Goal: Task Accomplishment & Management: Manage account settings

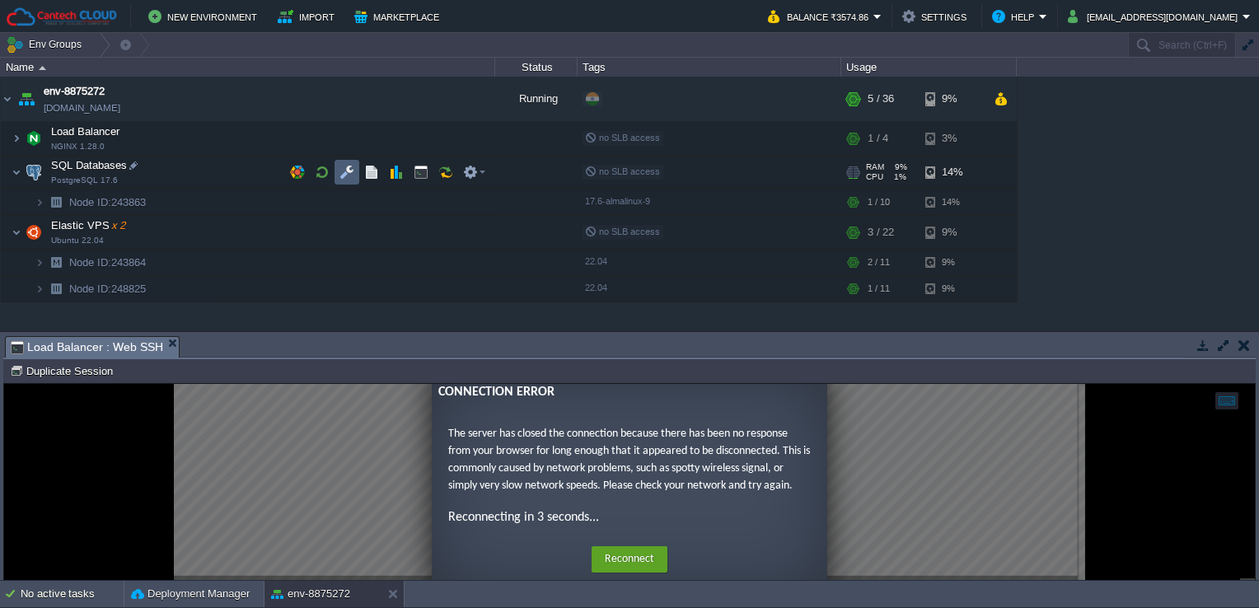
drag, startPoint x: 336, startPoint y: 175, endPoint x: 299, endPoint y: 191, distance: 40.2
click at [336, 175] on td at bounding box center [347, 172] width 25 height 25
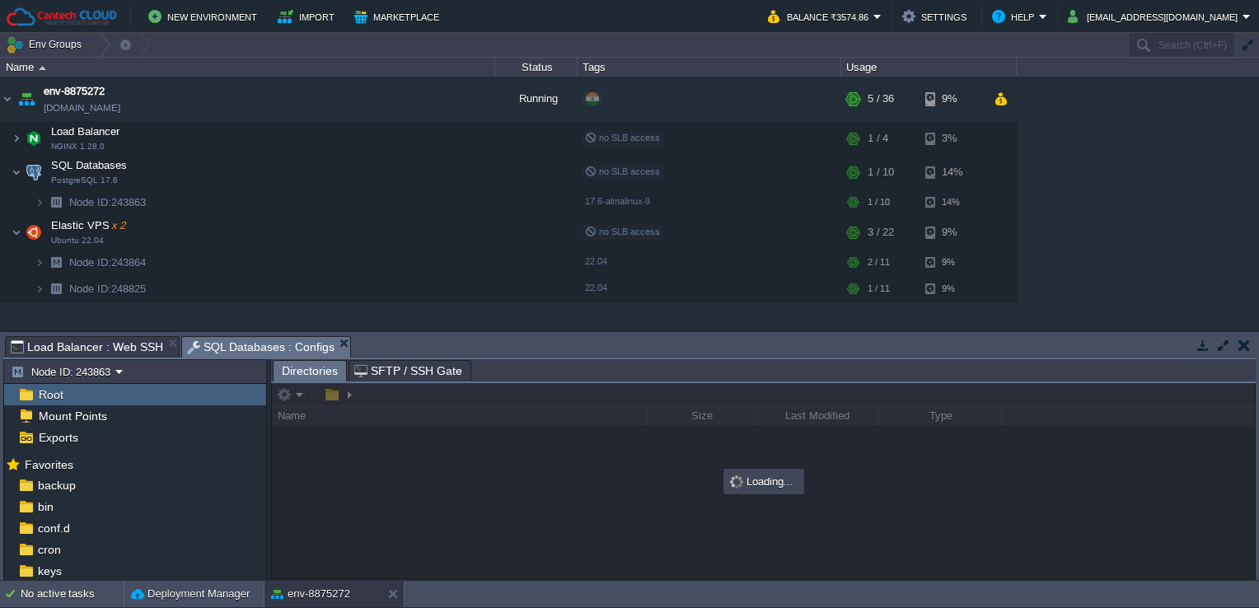
click at [396, 367] on span "SFTP / SSH Gate" at bounding box center [408, 371] width 108 height 20
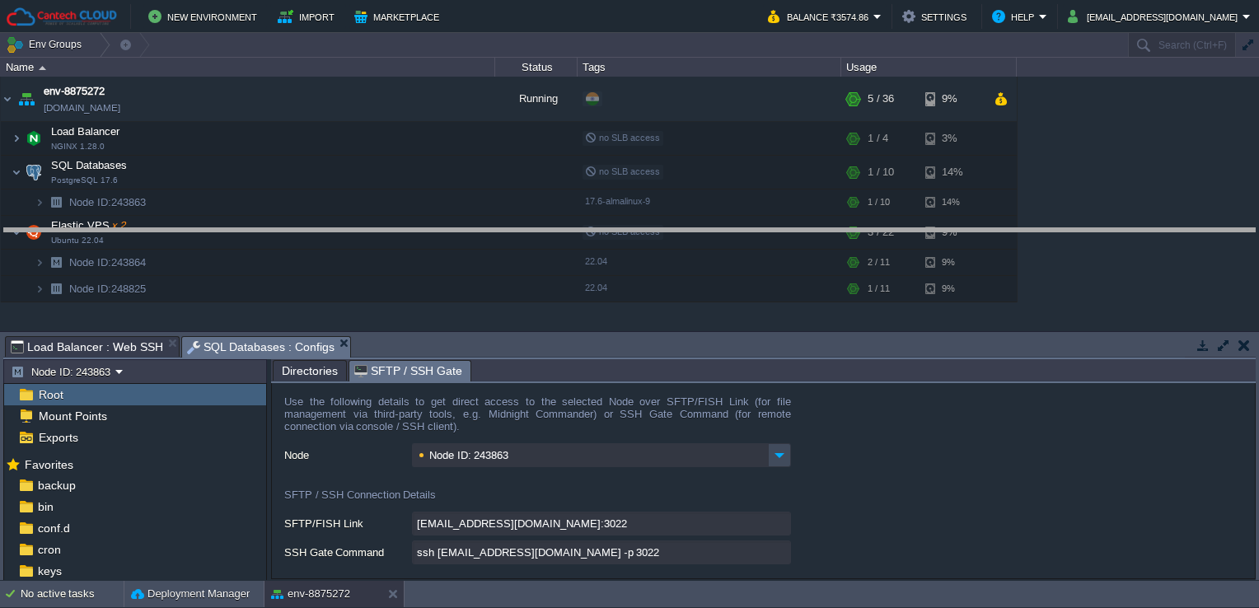
type input "[EMAIL_ADDRESS][DOMAIN_NAME]:3022/afs"
type input "ssh [EMAIL_ADDRESS][DOMAIN_NAME] -p 3022 -t "cd /afs; \$SHELL --login""
type input "/afs"
drag, startPoint x: 484, startPoint y: 340, endPoint x: 496, endPoint y: 301, distance: 41.4
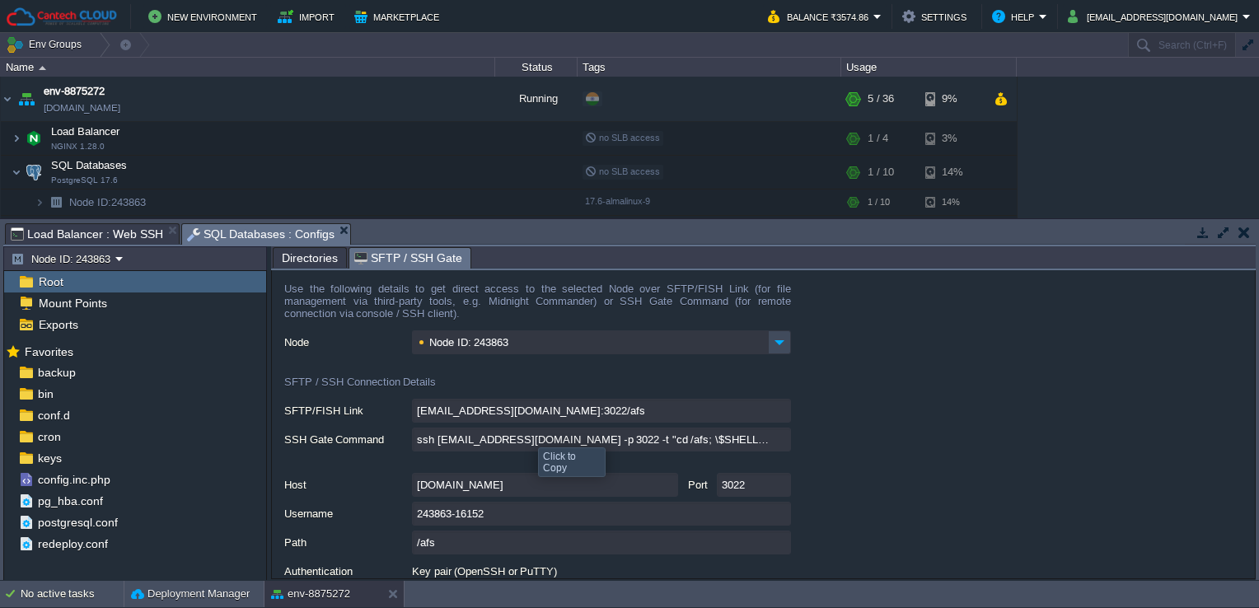
click at [774, 442] on input "ssh [EMAIL_ADDRESS][DOMAIN_NAME] -p 3022 -t "cd /afs; \$SHELL --login"" at bounding box center [601, 440] width 379 height 24
click at [382, 100] on button "button" at bounding box center [379, 98] width 15 height 15
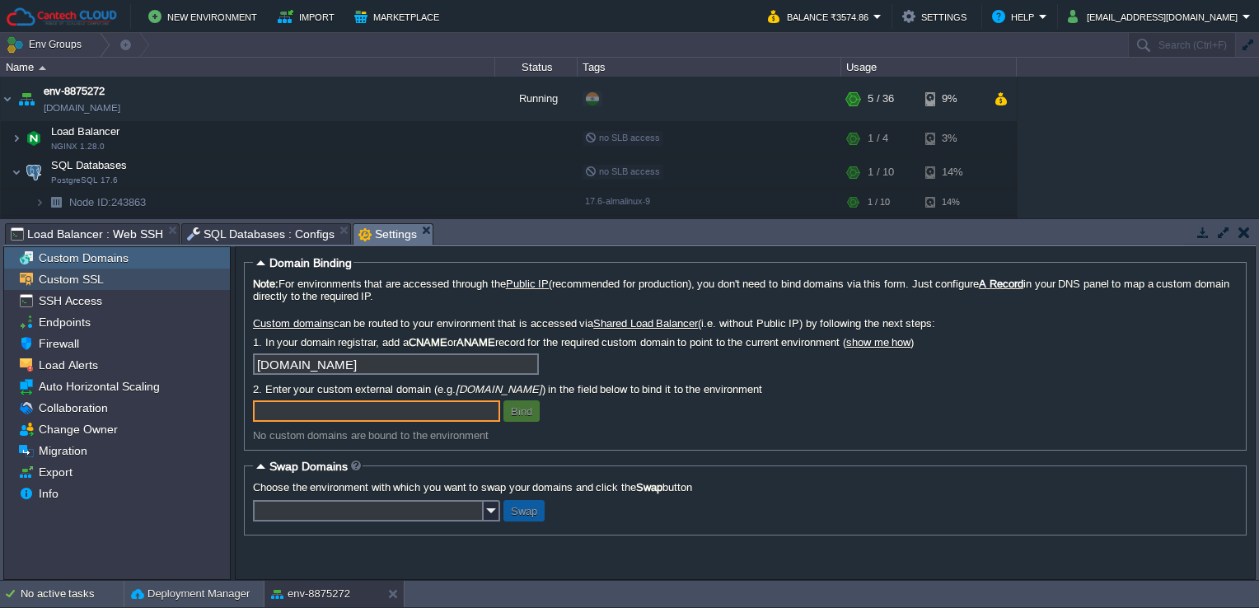
click at [76, 273] on span "Custom SSL" at bounding box center [70, 279] width 71 height 15
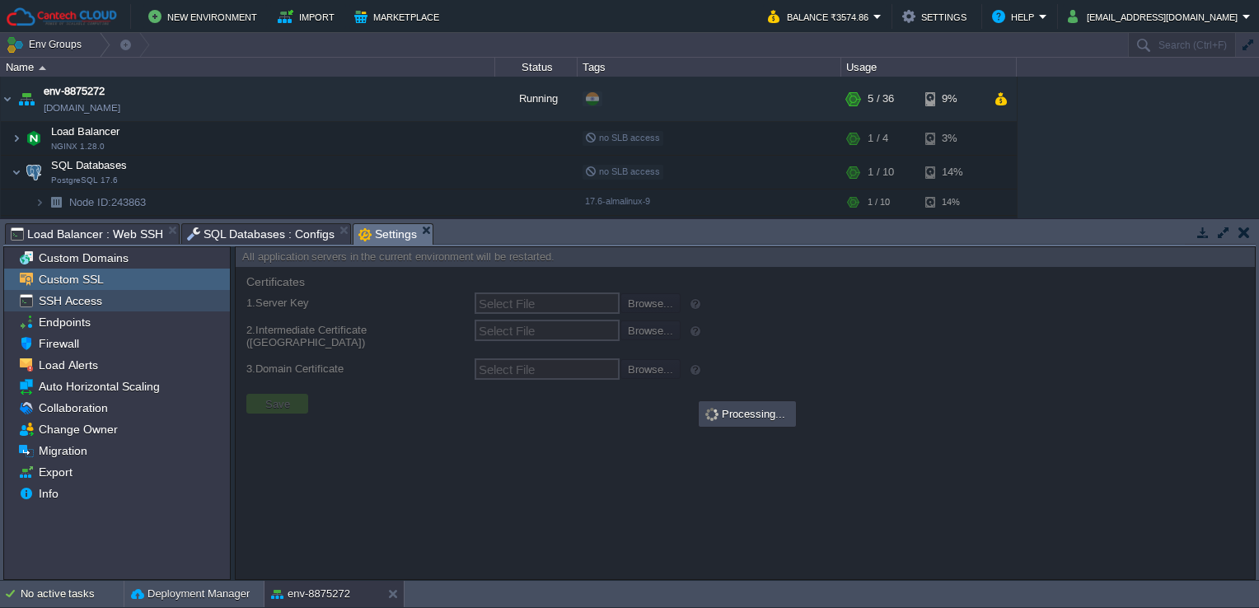
click at [89, 302] on span "SSH Access" at bounding box center [69, 300] width 69 height 15
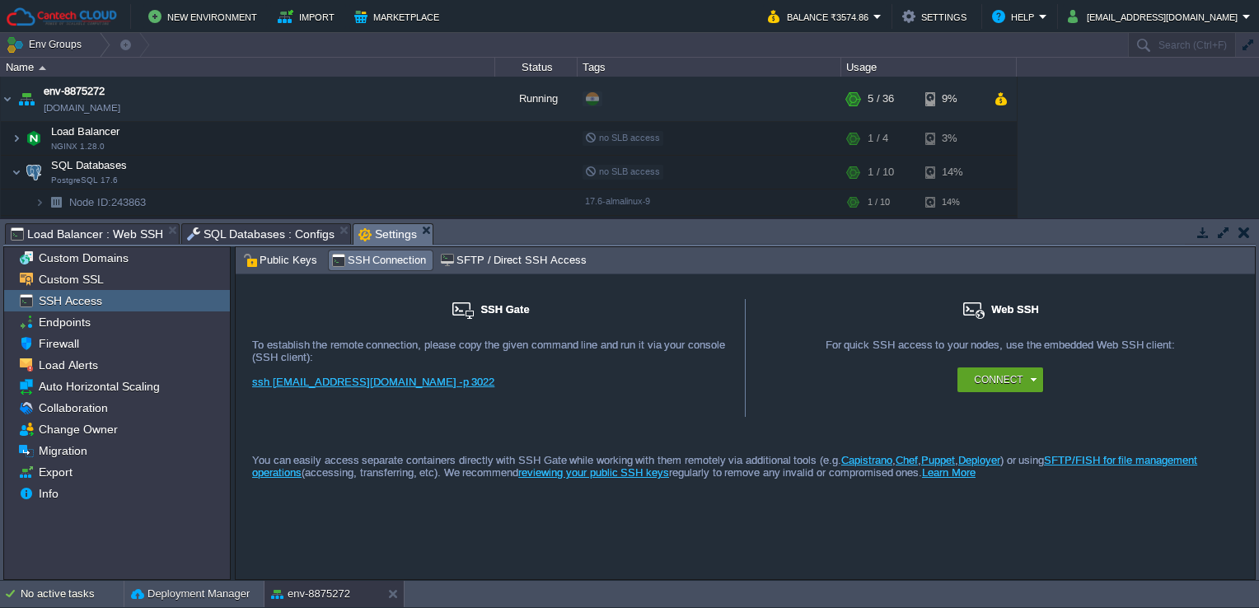
click at [290, 262] on span "Public Keys" at bounding box center [280, 260] width 74 height 18
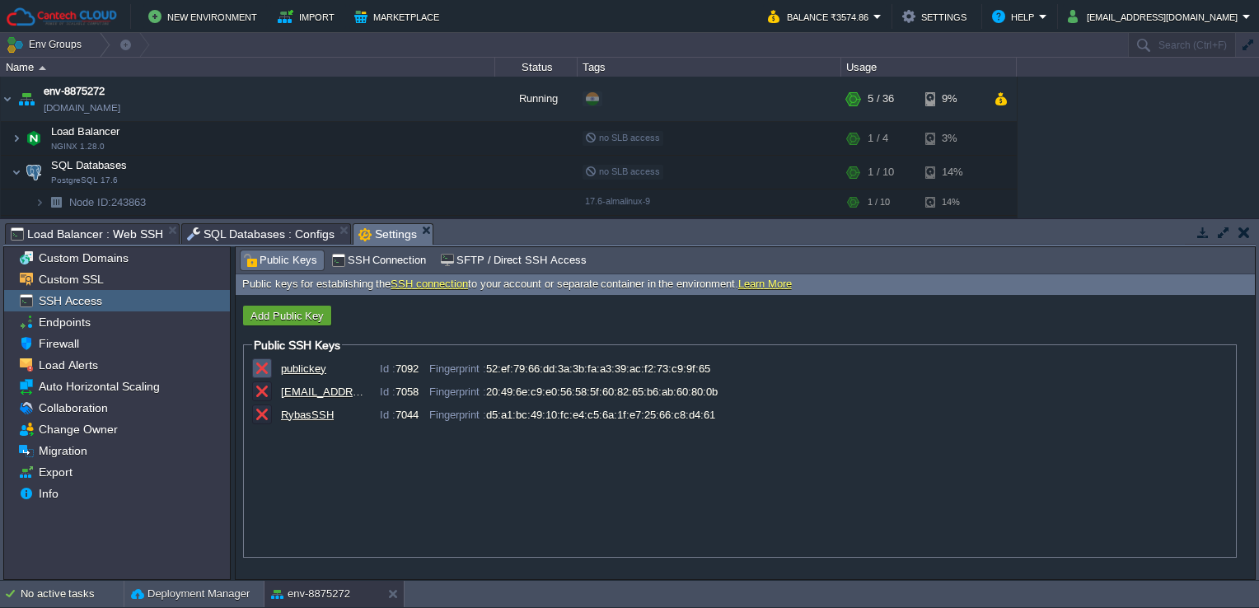
click at [257, 368] on button "button" at bounding box center [262, 368] width 15 height 15
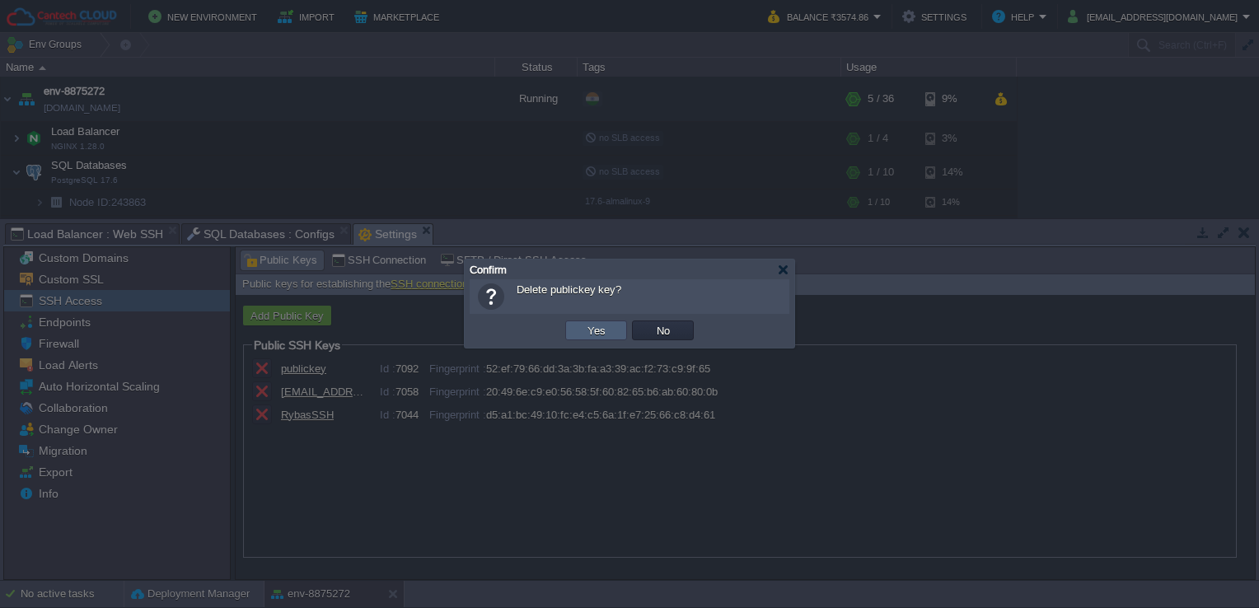
click at [603, 335] on button "Yes" at bounding box center [596, 330] width 28 height 15
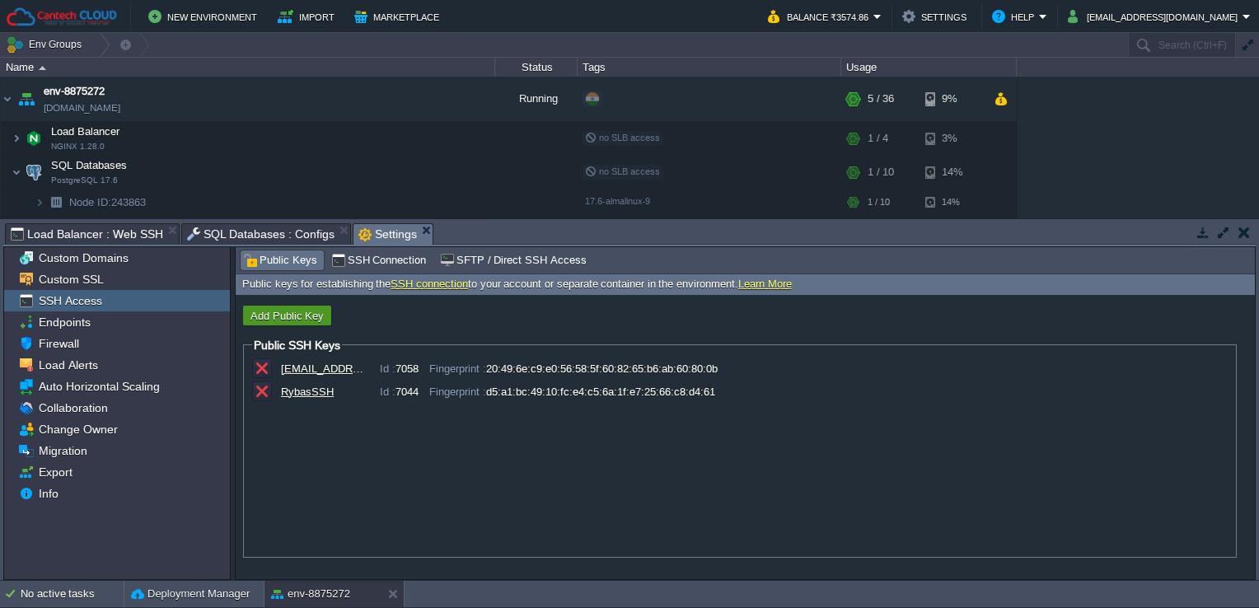
click at [300, 312] on button "Add Public Key" at bounding box center [287, 315] width 83 height 15
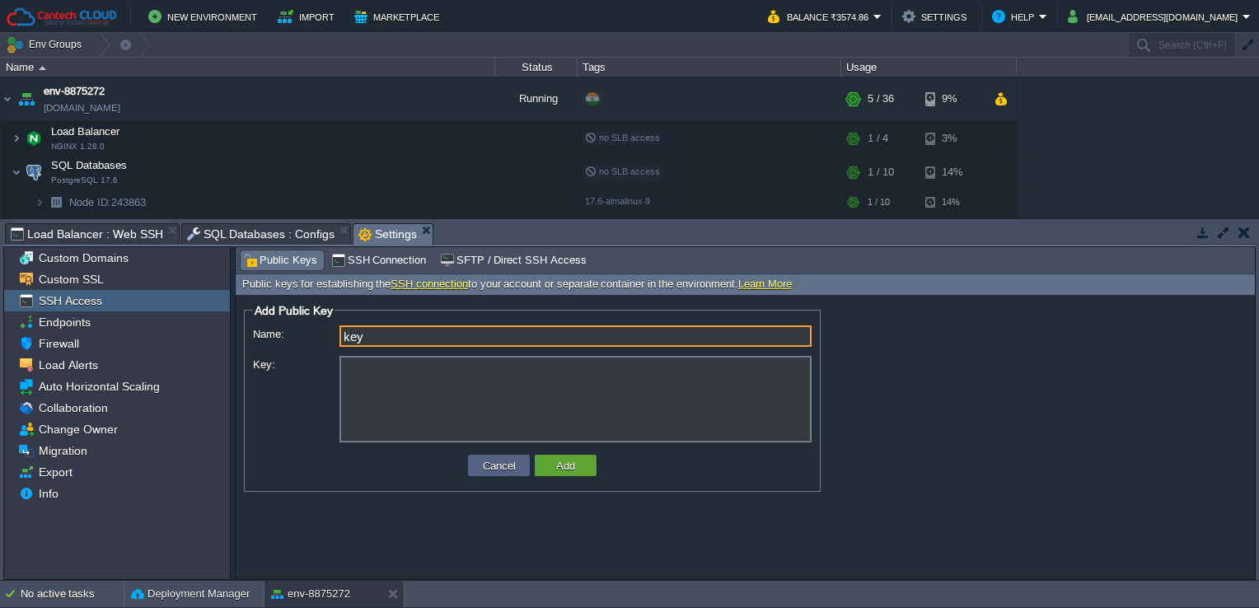
type input "key"
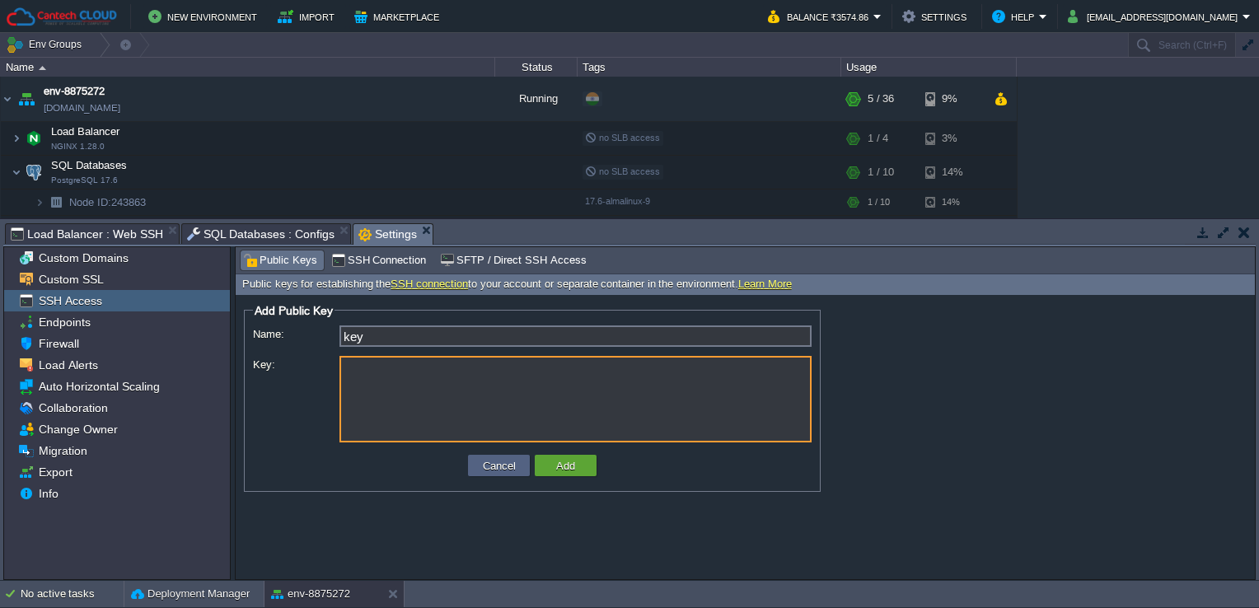
paste textarea "ssh-ed25519 AAAAC3NzaC1lZDI1NTE5AAAAICFXORwwmKnks+Q/GIMw9jb33EvAMuICQITQiV5wdu5…"
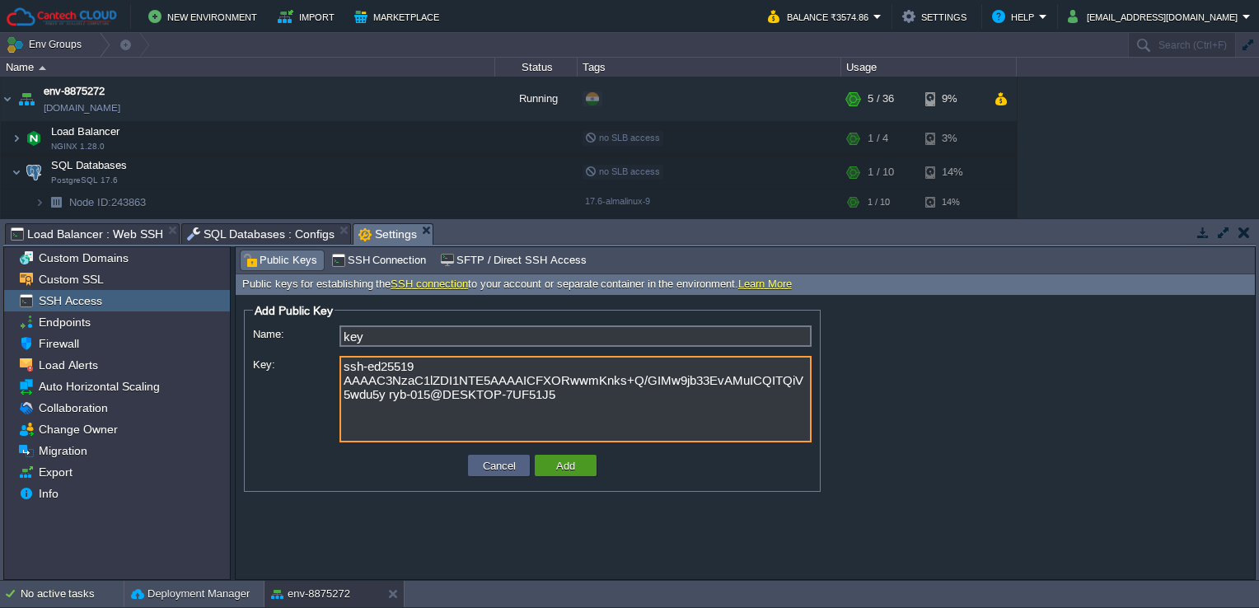
type textarea "ssh-ed25519 AAAAC3NzaC1lZDI1NTE5AAAAICFXORwwmKnks+Q/GIMw9jb33EvAMuICQITQiV5wdu5…"
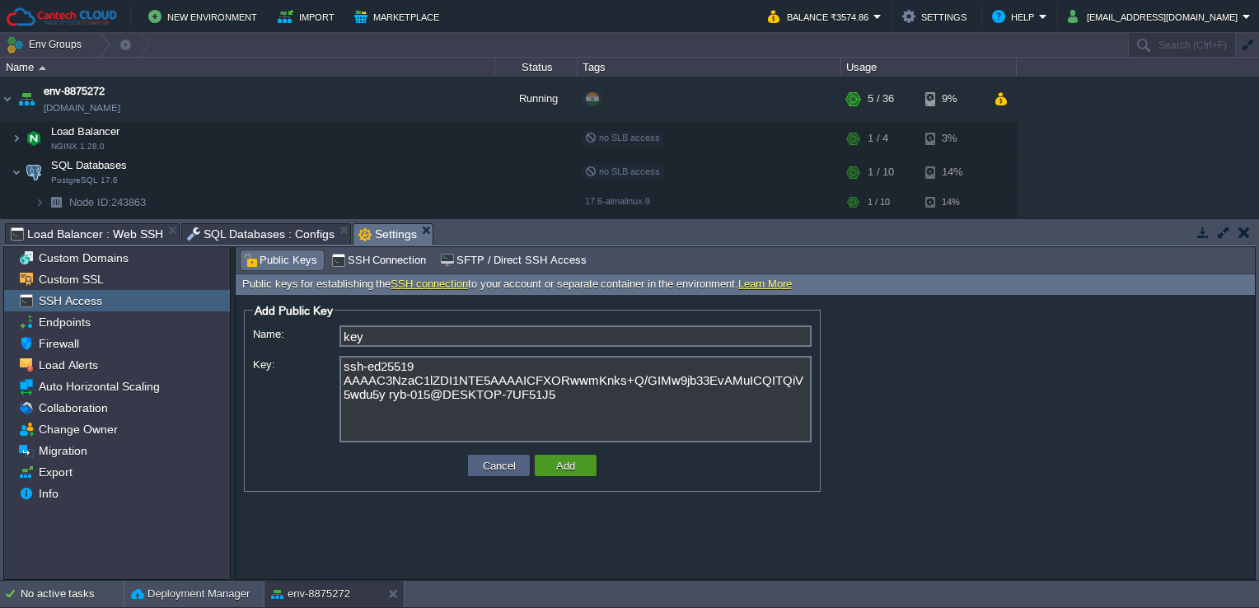
click at [551, 470] on button "Add" at bounding box center [565, 465] width 29 height 15
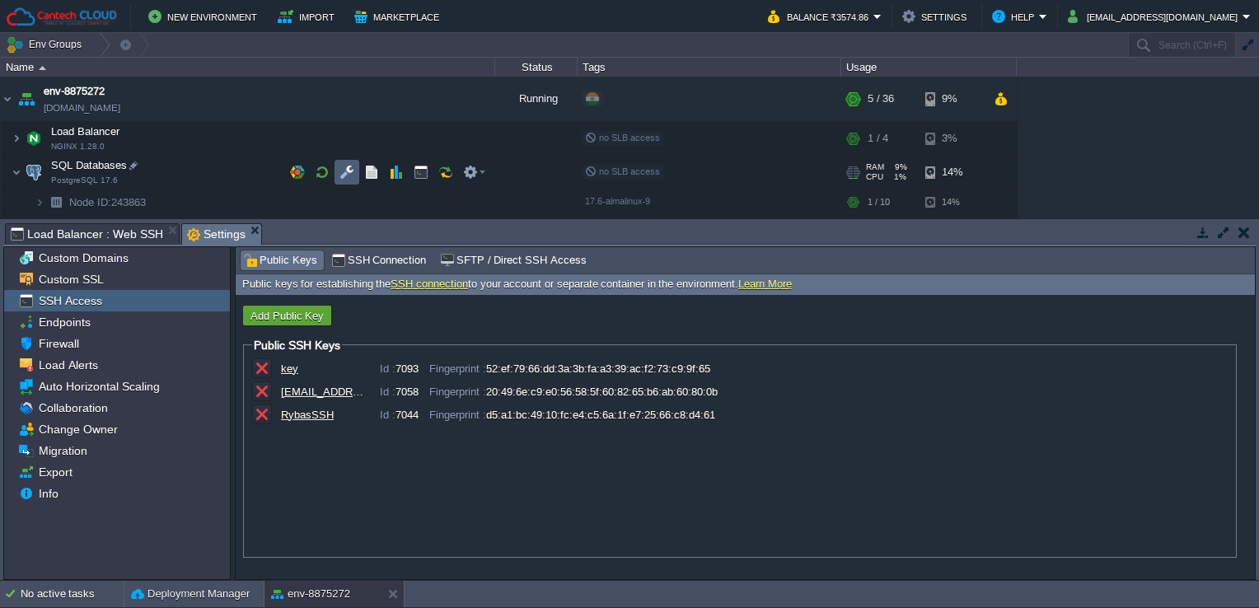
click at [353, 166] on button "button" at bounding box center [346, 172] width 15 height 15
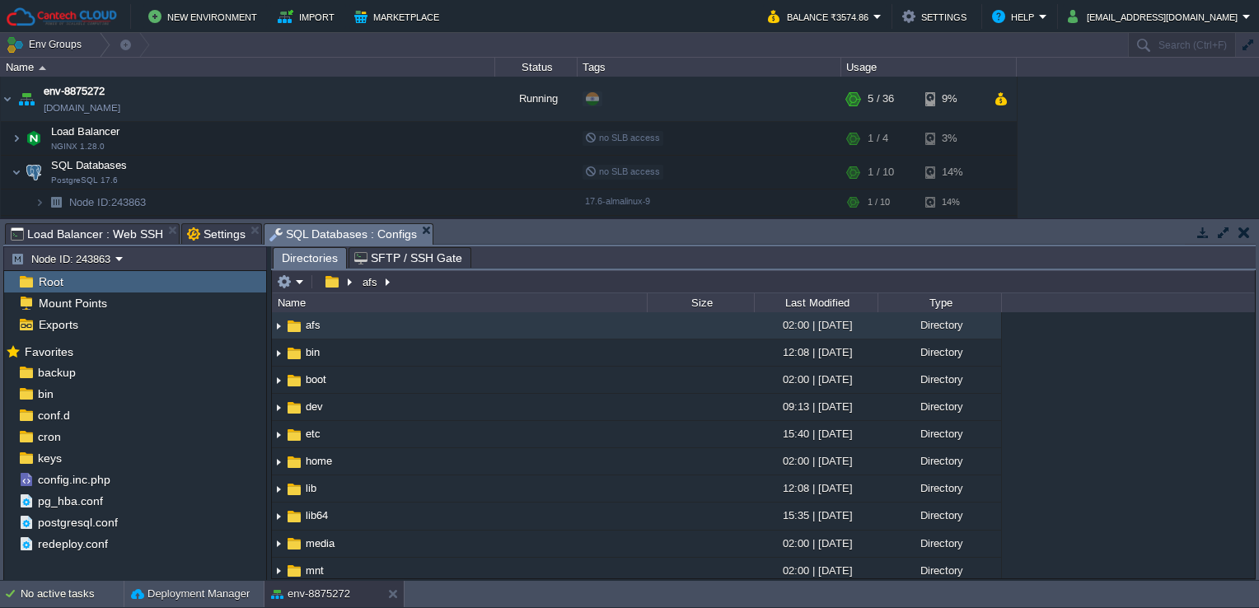
click at [396, 262] on span "SFTP / SSH Gate" at bounding box center [408, 258] width 108 height 20
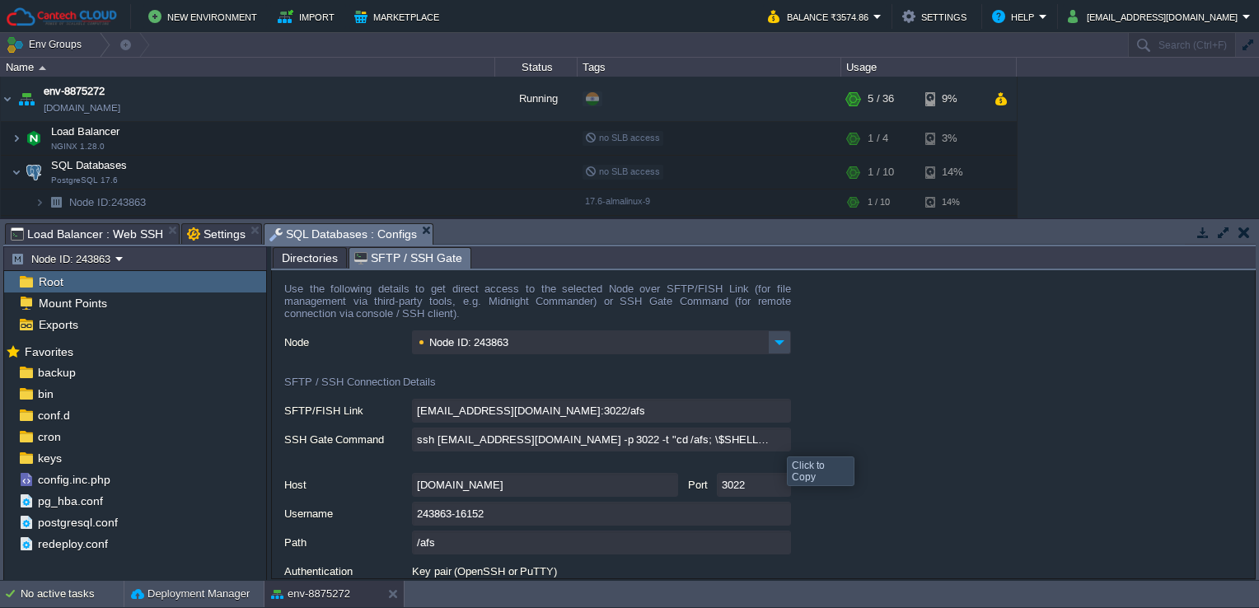
click at [774, 442] on input "ssh [EMAIL_ADDRESS][DOMAIN_NAME] -p 3022 -t "cd /afs; \$SHELL --login"" at bounding box center [601, 440] width 379 height 24
click at [774, 443] on input "ssh [EMAIL_ADDRESS][DOMAIN_NAME] -p 3022 -t "cd /afs; \$SHELL --login"" at bounding box center [601, 440] width 379 height 24
click at [779, 442] on input "ssh [EMAIL_ADDRESS][DOMAIN_NAME] -p 3022 -t "cd /afs; \$SHELL --login"" at bounding box center [601, 440] width 379 height 24
click at [194, 230] on span "Settings" at bounding box center [216, 234] width 58 height 20
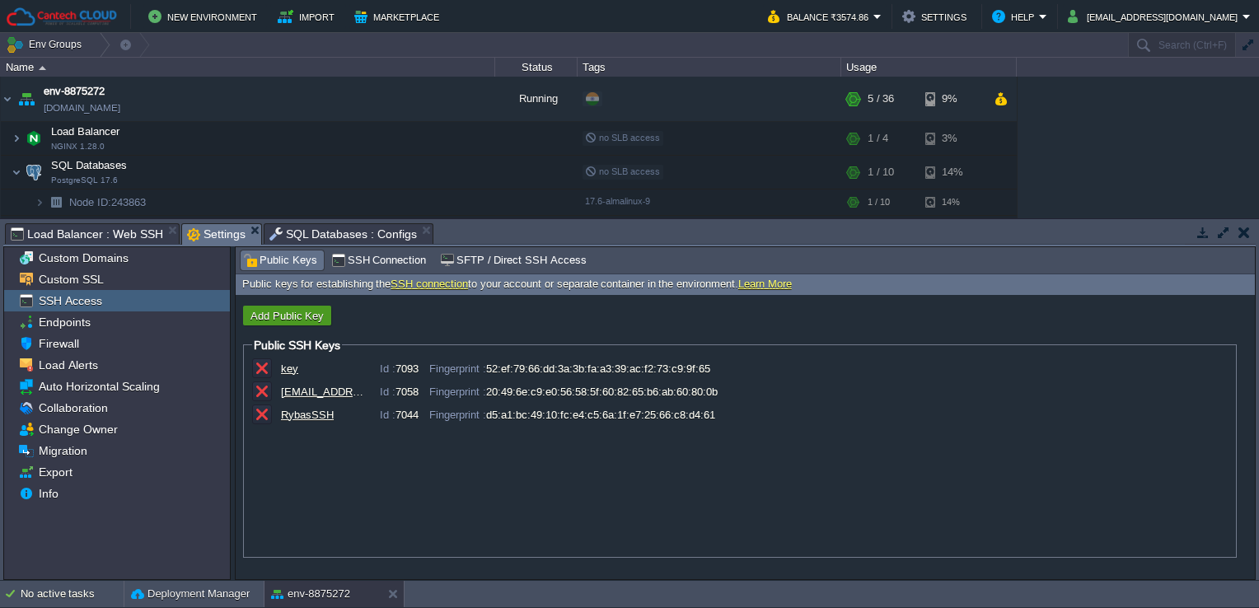
click at [285, 318] on button "Add Public Key" at bounding box center [287, 315] width 83 height 15
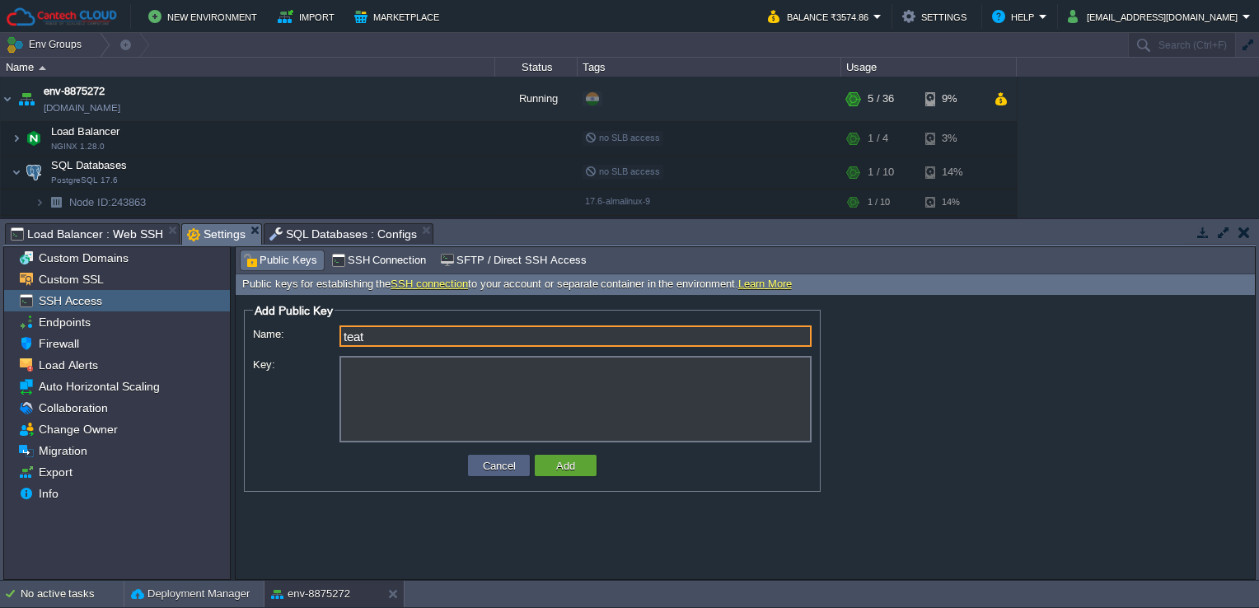
type input "teat"
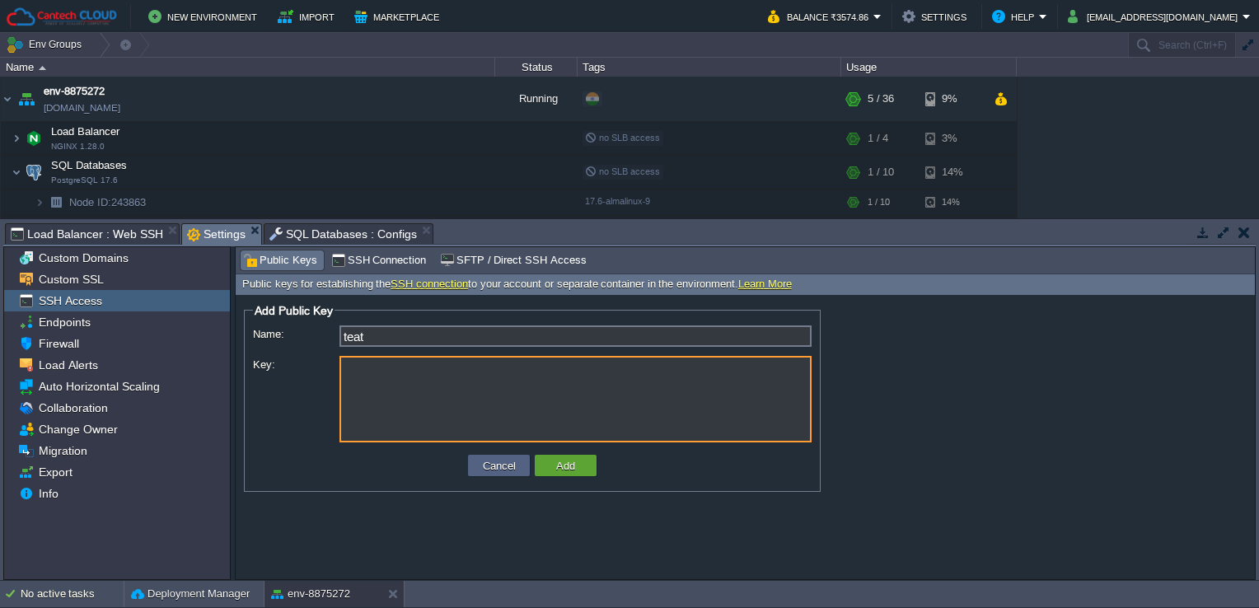
paste textarea "ssh-ed25519 AAAAC3NzaC1lZDI1NTE5AAAAIOfpSQsegMfha+PUxYkAmuwTxyPeBBi9GR1p7iT40OT…"
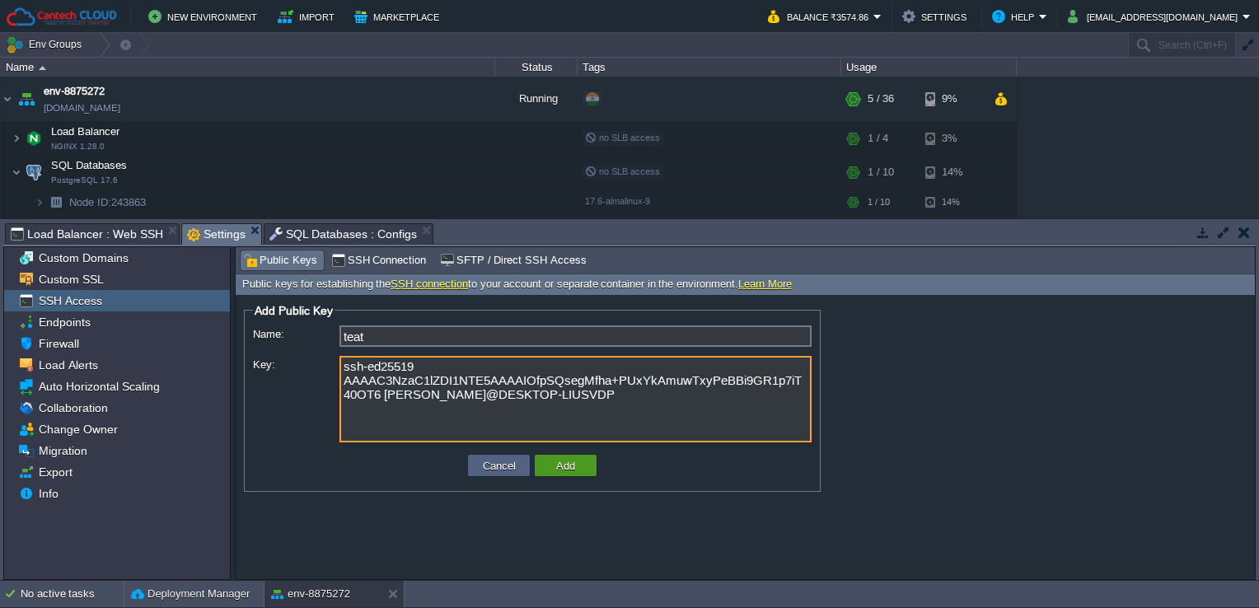
type textarea "ssh-ed25519 AAAAC3NzaC1lZDI1NTE5AAAAIOfpSQsegMfha+PUxYkAmuwTxyPeBBi9GR1p7iT40OT…"
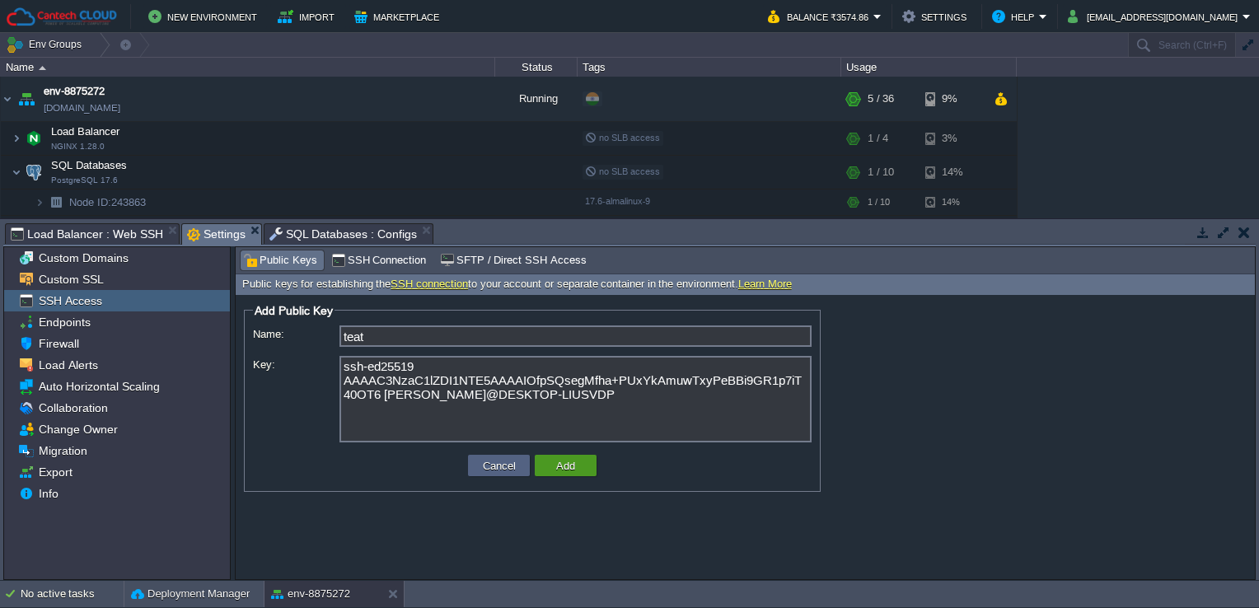
click at [570, 470] on button "Add" at bounding box center [565, 465] width 29 height 15
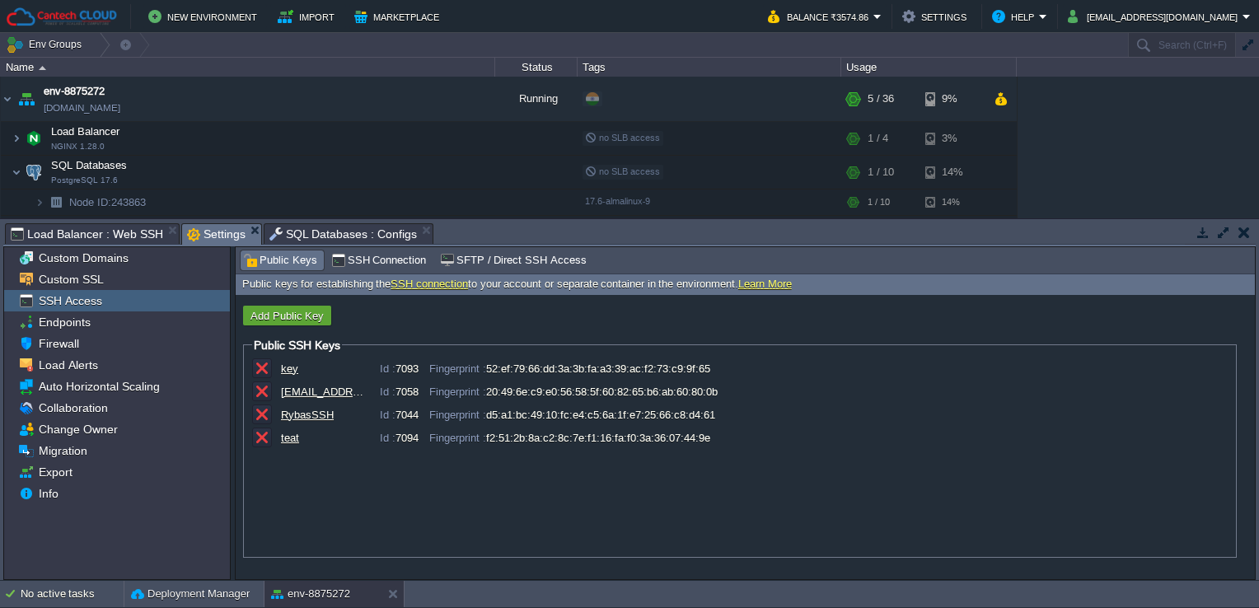
click at [902, 407] on div "RybasSSH Id : 7044 Fingerprint : d5:a1:bc:49:10:fc:e4:c5:6a:1f:e7:25:66:c8:d4:61" at bounding box center [740, 416] width 976 height 23
click at [1021, 414] on div "RybasSSH Id : 7044 Fingerprint : d5:a1:bc:49:10:fc:e4:c5:6a:1f:e7:25:66:c8:d4:61" at bounding box center [759, 415] width 956 height 12
click at [1036, 399] on div "[EMAIL_ADDRESS][DOMAIN_NAME] Id : 7058 Fingerprint : 20:49:6e:c9:e0:56:58:5f:60…" at bounding box center [740, 392] width 976 height 23
click at [335, 231] on span "SQL Databases : Configs" at bounding box center [343, 234] width 148 height 20
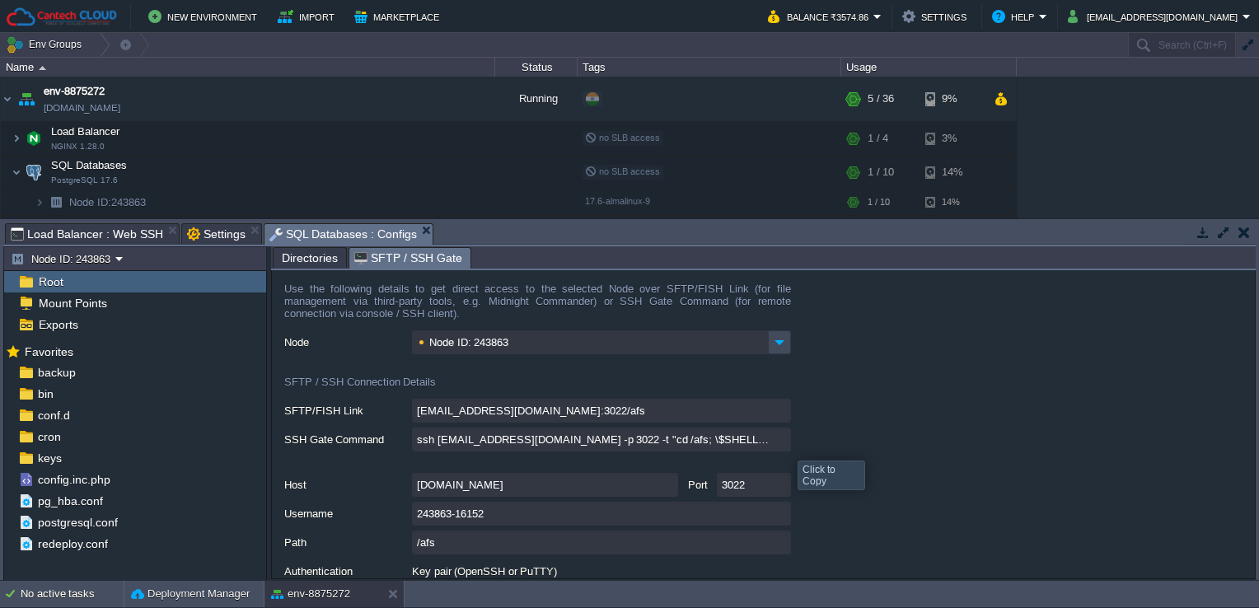
click at [779, 444] on input "ssh [EMAIL_ADDRESS][DOMAIN_NAME] -p 3022 -t "cd /afs; \$SHELL --login"" at bounding box center [601, 440] width 379 height 24
drag, startPoint x: 204, startPoint y: 236, endPoint x: 204, endPoint y: 297, distance: 61.8
click at [204, 236] on span "Settings" at bounding box center [216, 234] width 58 height 20
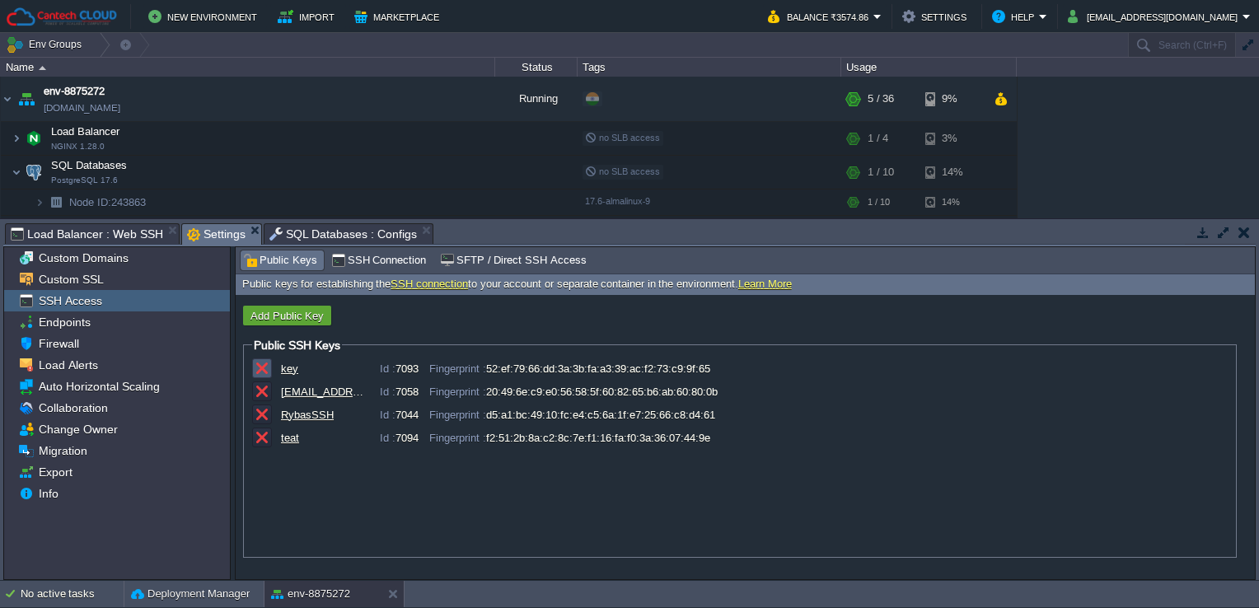
click at [262, 364] on button "button" at bounding box center [262, 368] width 15 height 15
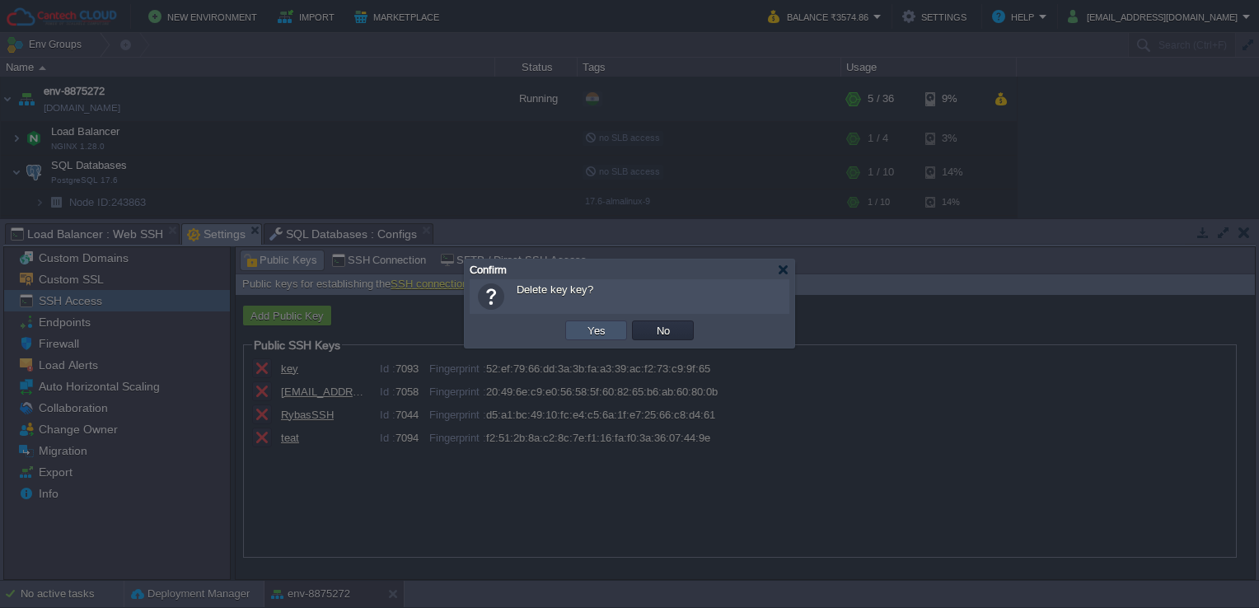
click at [599, 334] on button "Yes" at bounding box center [596, 330] width 28 height 15
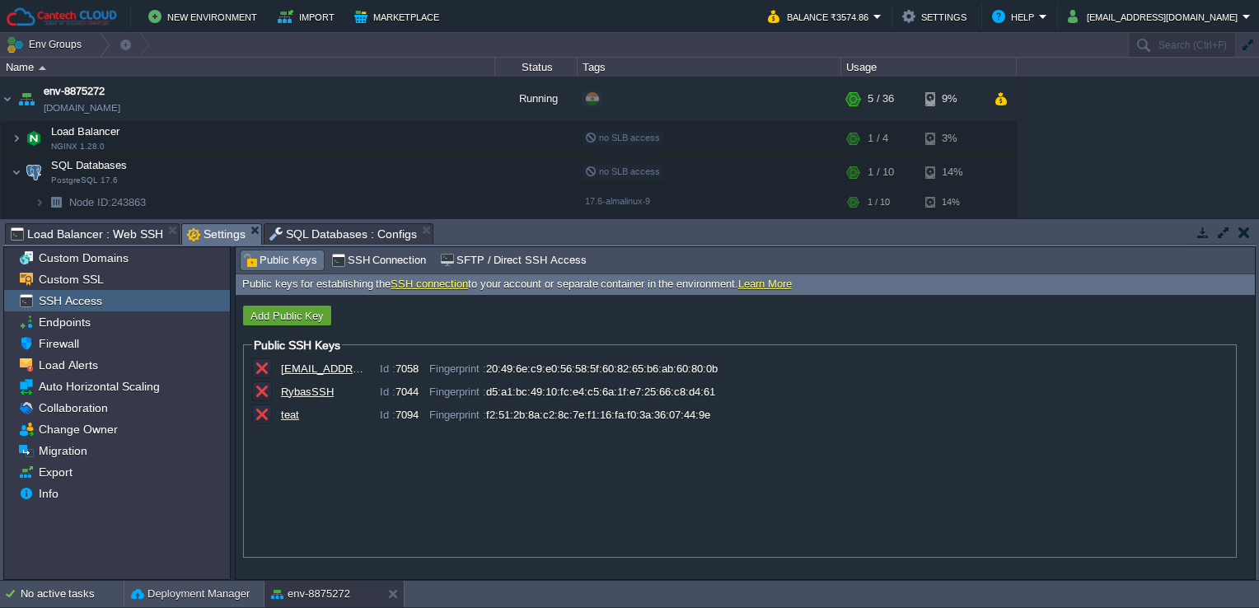
click at [1041, 74] on div "Name Status Tags Usage" at bounding box center [629, 67] width 1259 height 19
click at [286, 306] on td "Add Public Key" at bounding box center [287, 316] width 88 height 20
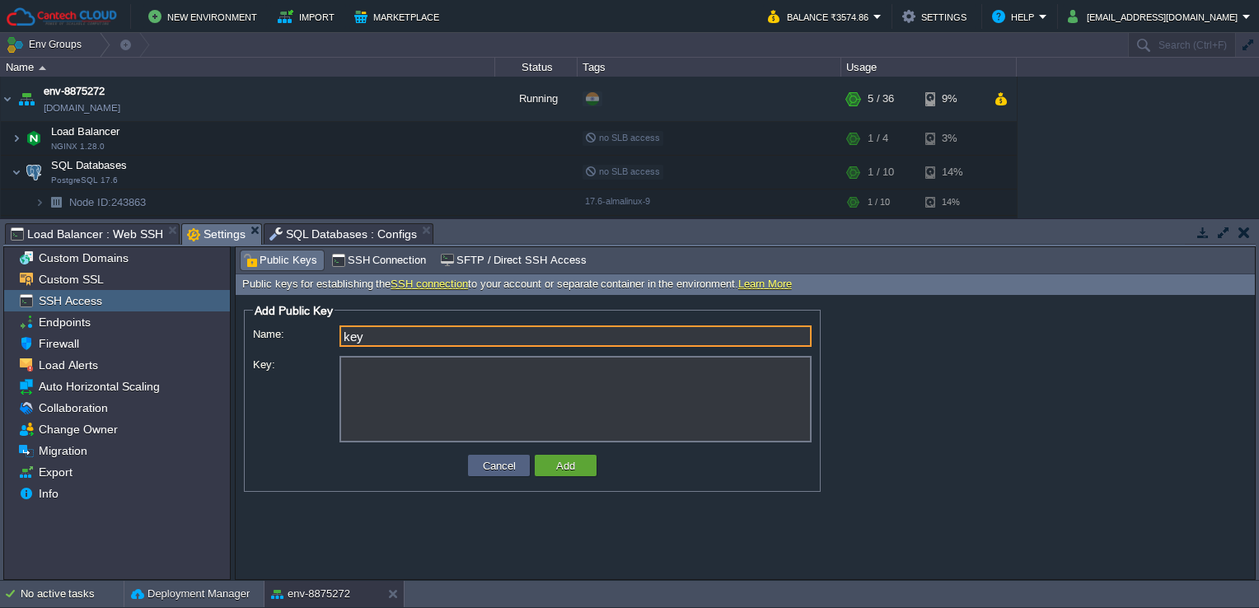
type input "key"
click at [409, 391] on textarea "Key:" at bounding box center [575, 399] width 472 height 87
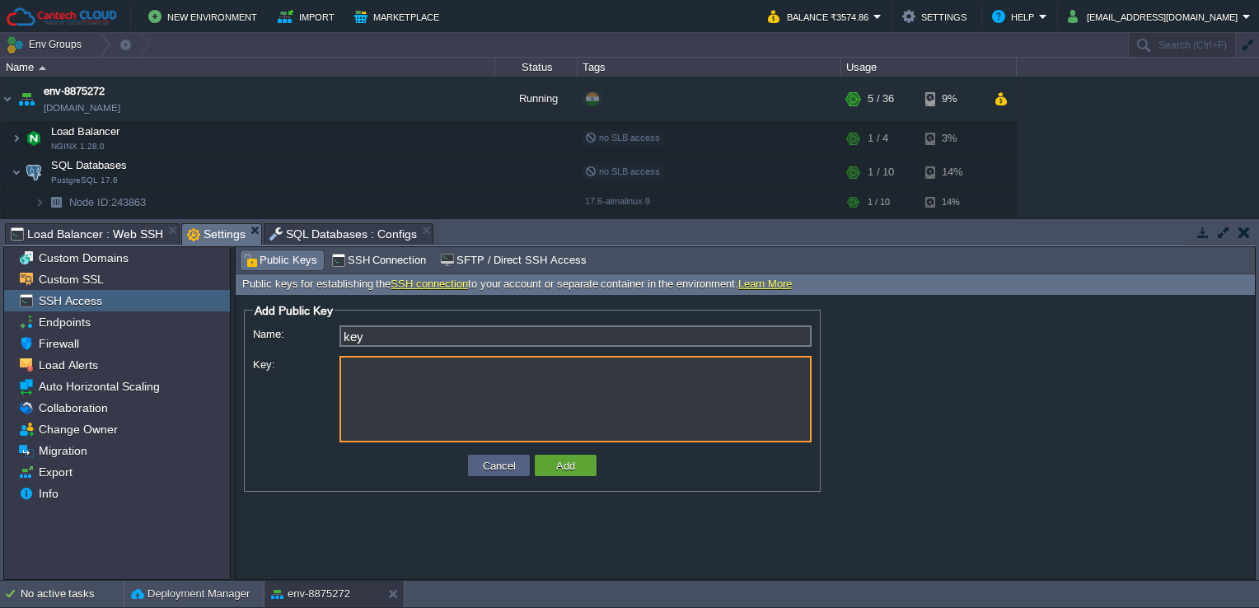
paste textarea "ssh-ed25519 AAAAC3NzaC1lZDI1NTE5AAAAICFXORwwmKnks+Q/GIMw9jb33EvAMuICQITQiV5wdu5…"
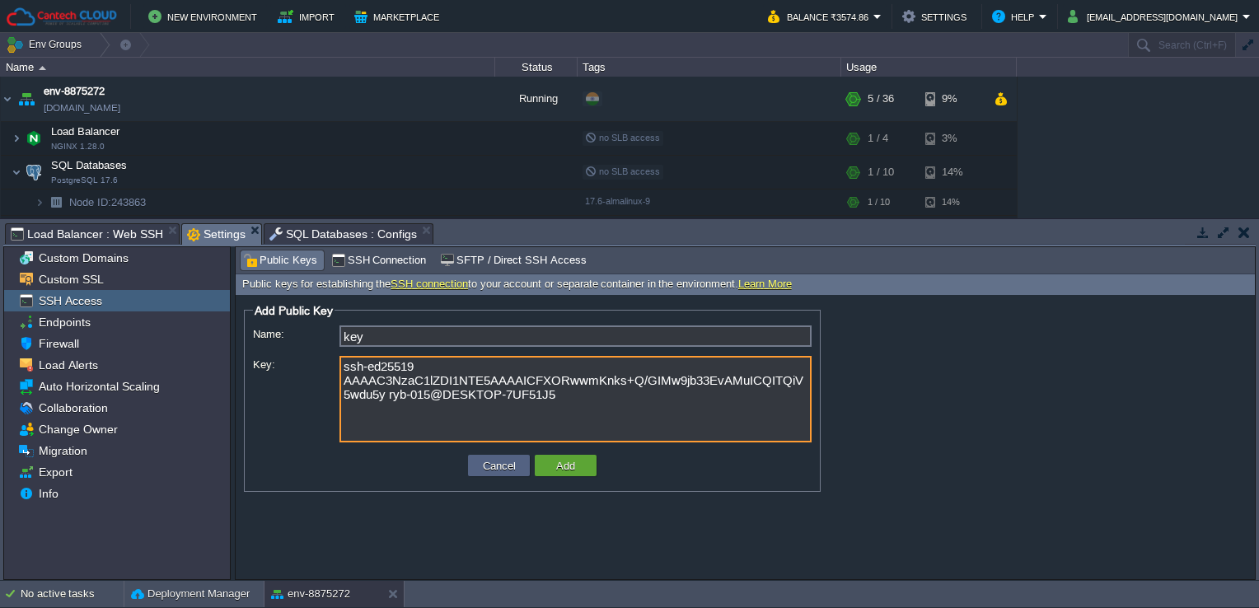
type textarea "ssh-ed25519 AAAAC3NzaC1lZDI1NTE5AAAAICFXORwwmKnks+Q/GIMw9jb33EvAMuICQITQiV5wdu5…"
click at [573, 474] on td "Add" at bounding box center [566, 465] width 62 height 21
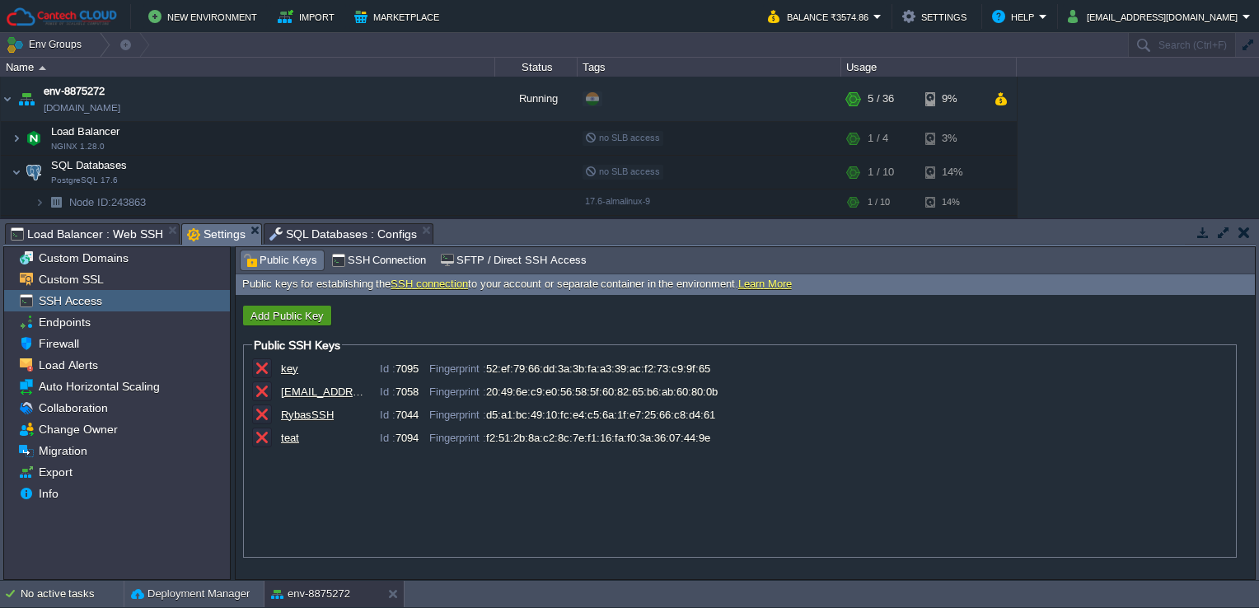
click at [264, 363] on button "button" at bounding box center [262, 368] width 15 height 15
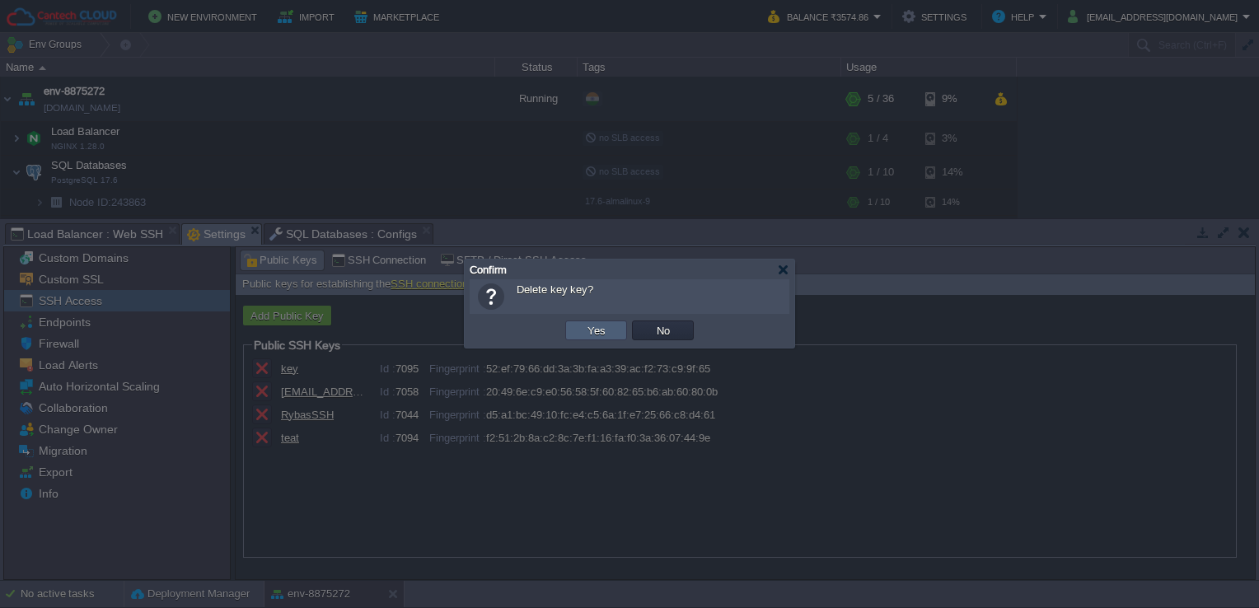
click at [584, 333] on button "Yes" at bounding box center [596, 330] width 28 height 15
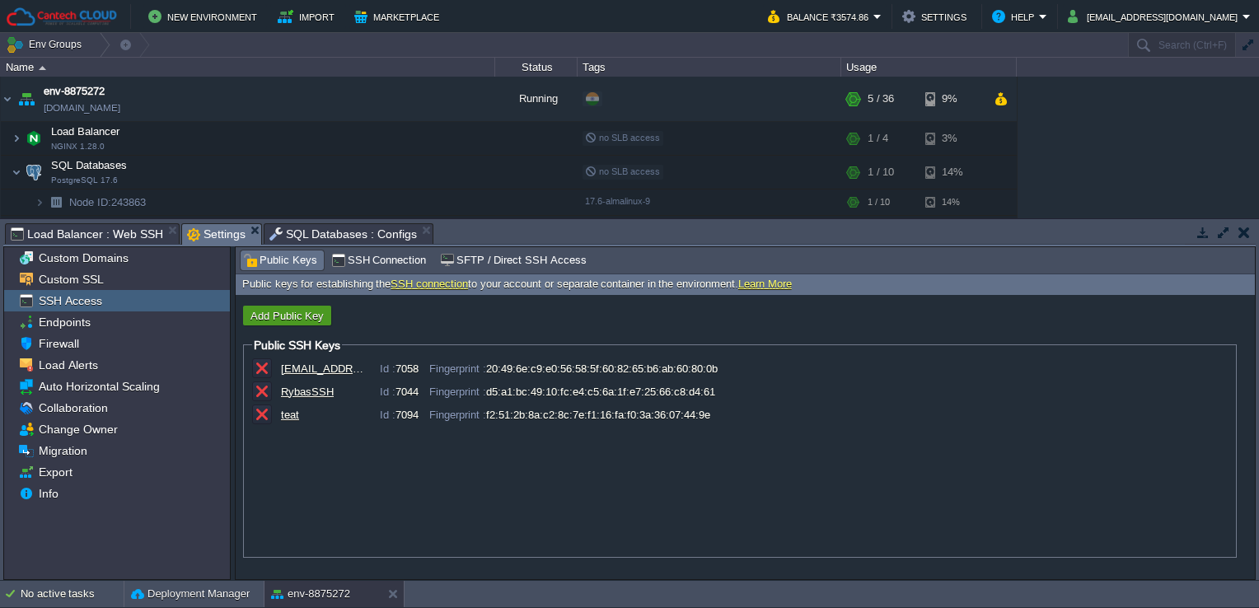
click at [297, 319] on button "Add Public Key" at bounding box center [287, 315] width 83 height 15
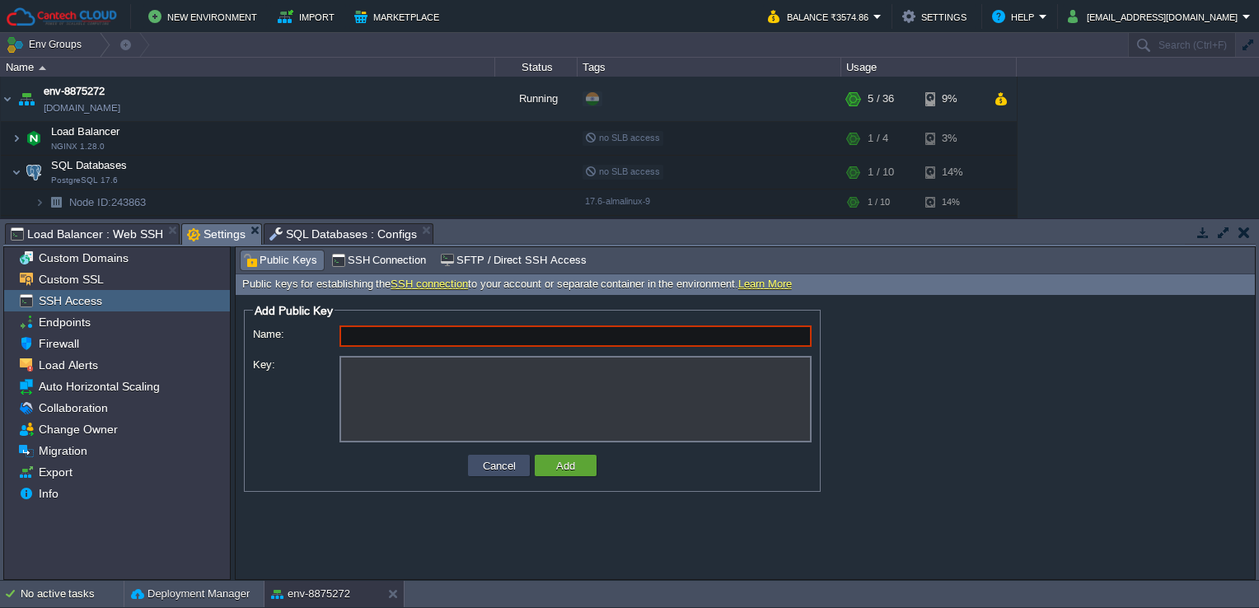
click at [502, 470] on button "Cancel" at bounding box center [499, 465] width 43 height 15
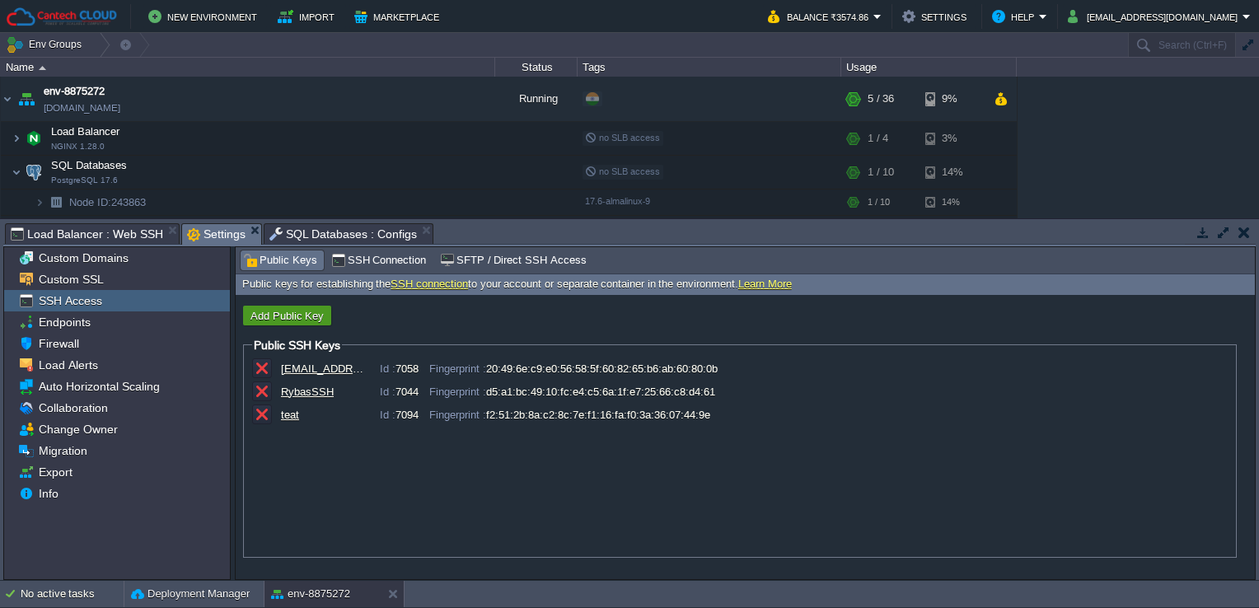
click at [291, 315] on button "Add Public Key" at bounding box center [287, 315] width 83 height 15
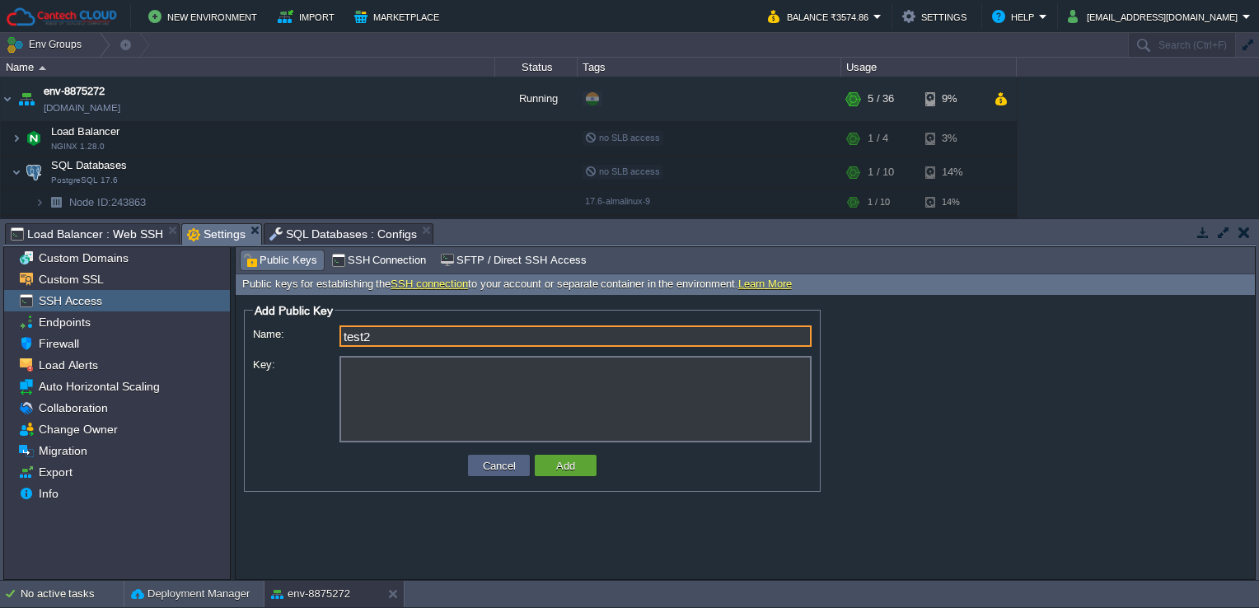
type input "test2"
click at [470, 379] on textarea "Key:" at bounding box center [575, 399] width 472 height 87
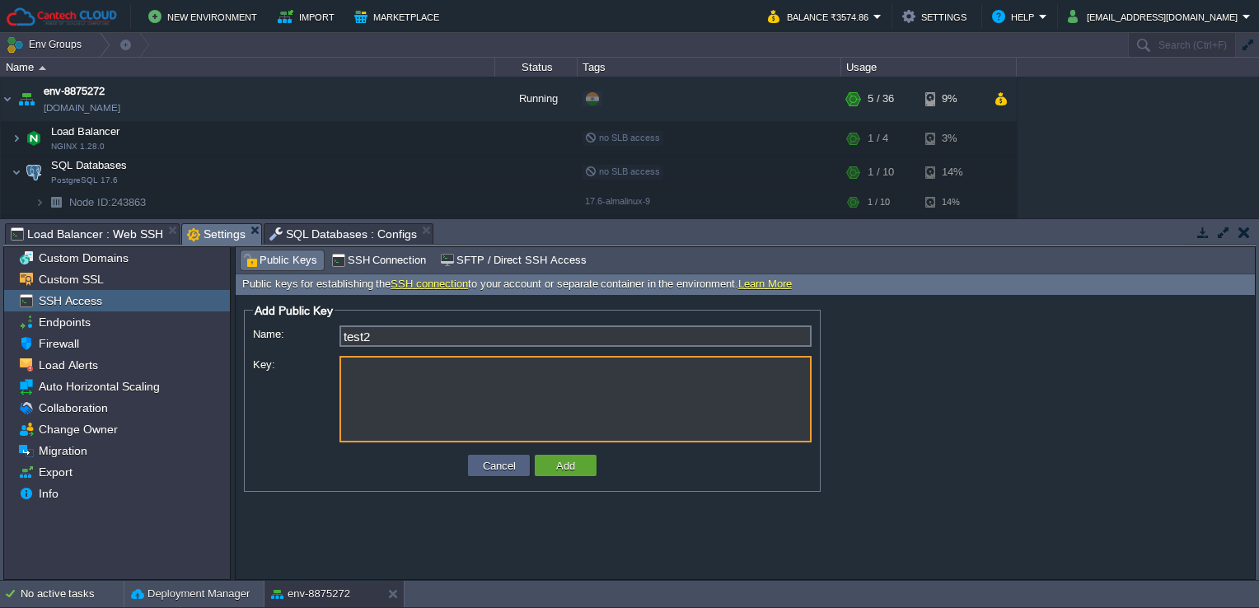
paste textarea "ssh-ed25519 AAAAC3NzaC1lZDI1NTE5AAAAICIBlKHQXc974ld6AjThIKeefZwhkbzV1loAsHP7CNY…"
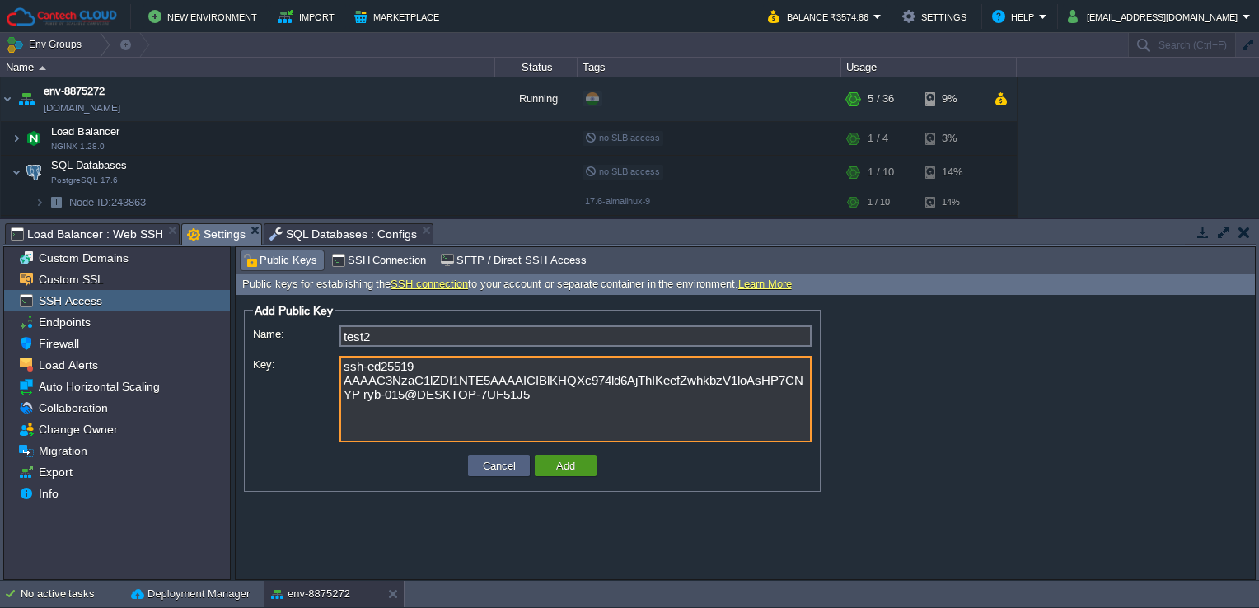
type textarea "ssh-ed25519 AAAAC3NzaC1lZDI1NTE5AAAAICIBlKHQXc974ld6AjThIKeefZwhkbzV1loAsHP7CNY…"
click at [559, 468] on button "Add" at bounding box center [565, 465] width 29 height 15
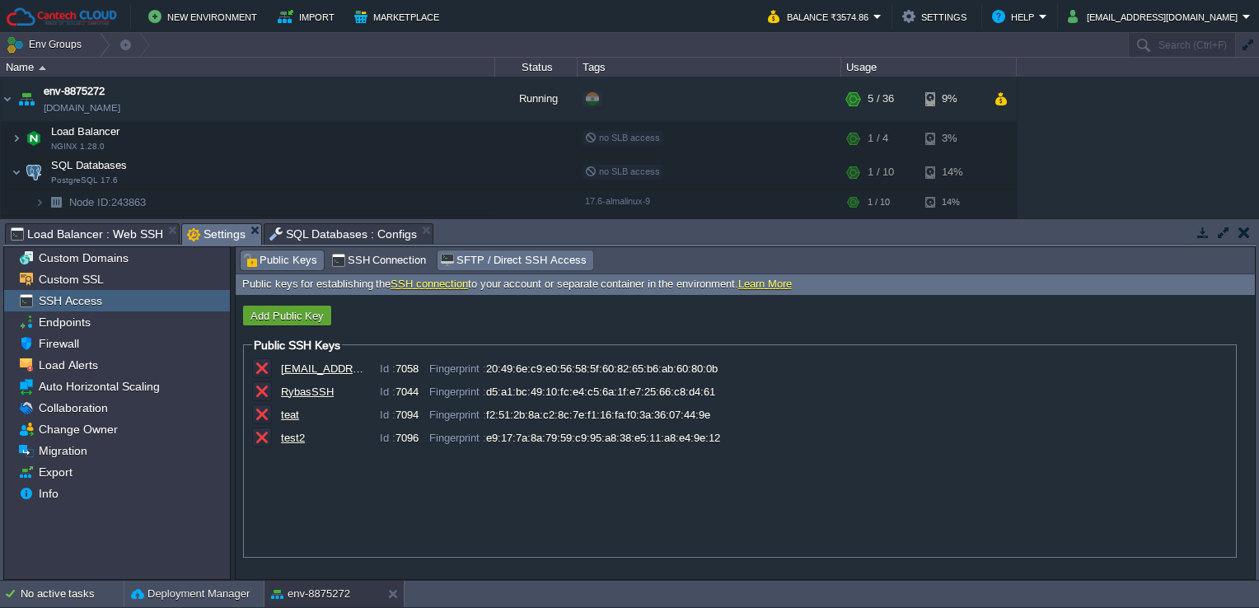
click at [476, 258] on span "SFTP / Direct SSH Access" at bounding box center [513, 260] width 146 height 18
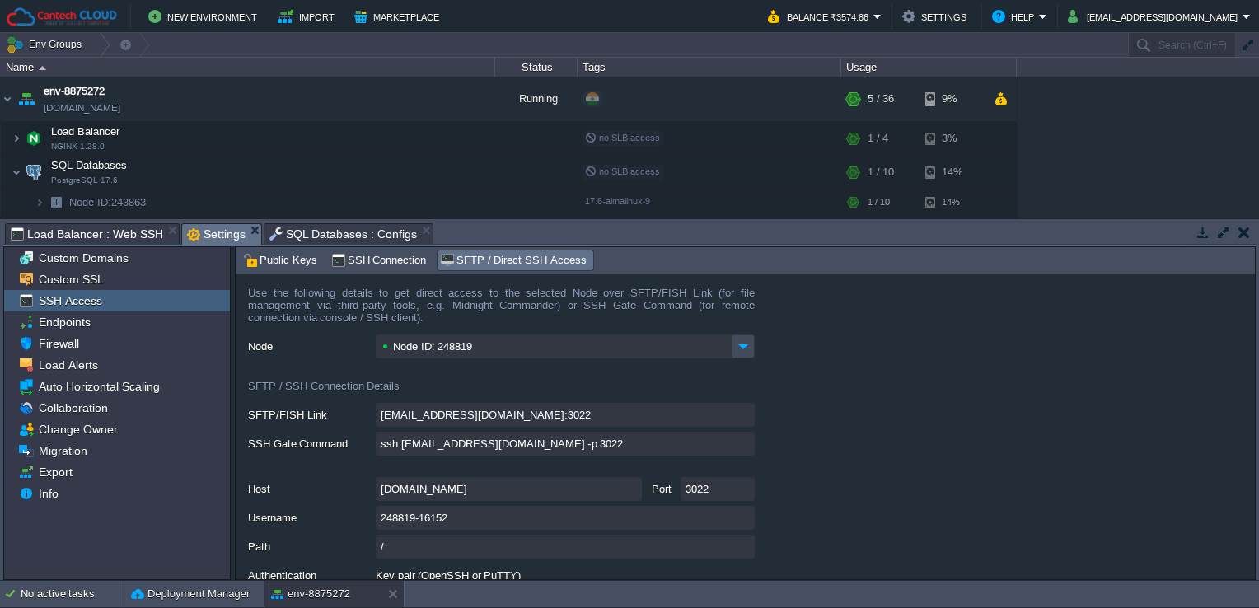
click at [280, 227] on span "SQL Databases : Configs" at bounding box center [343, 234] width 148 height 20
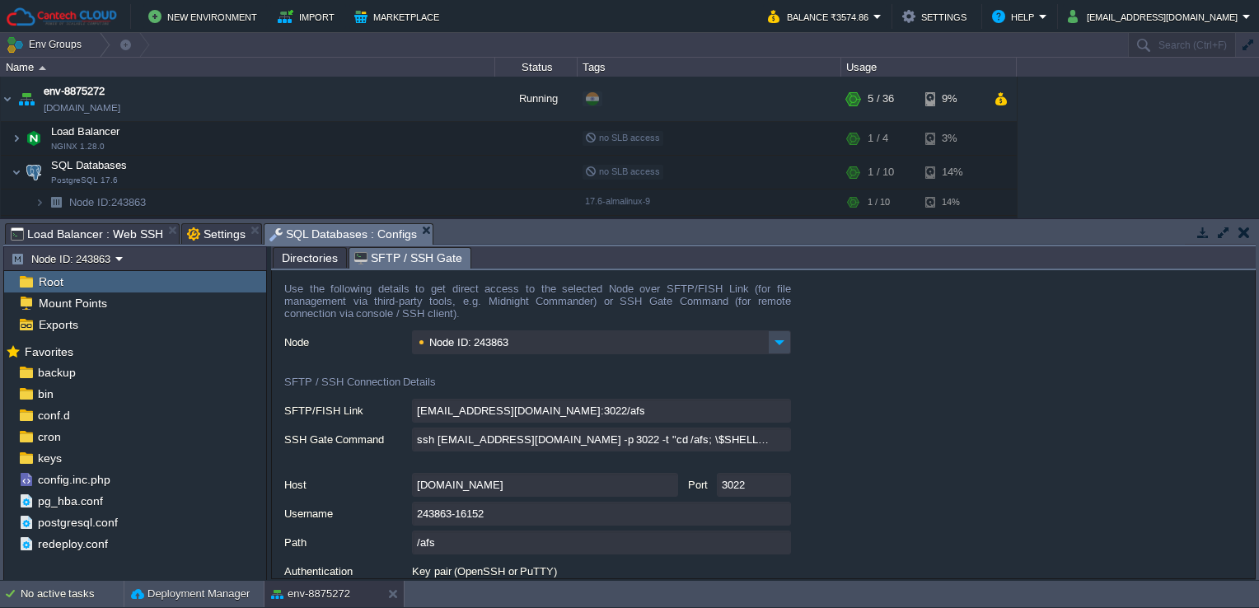
click at [313, 250] on span "Directories" at bounding box center [310, 258] width 56 height 20
click at [367, 255] on span "SFTP / SSH Gate" at bounding box center [408, 258] width 108 height 21
click at [781, 440] on input "ssh [EMAIL_ADDRESS][DOMAIN_NAME] -p 3022 -t "cd /afs; \$SHELL --login"" at bounding box center [601, 440] width 379 height 24
drag, startPoint x: 280, startPoint y: 378, endPoint x: 504, endPoint y: 391, distance: 224.4
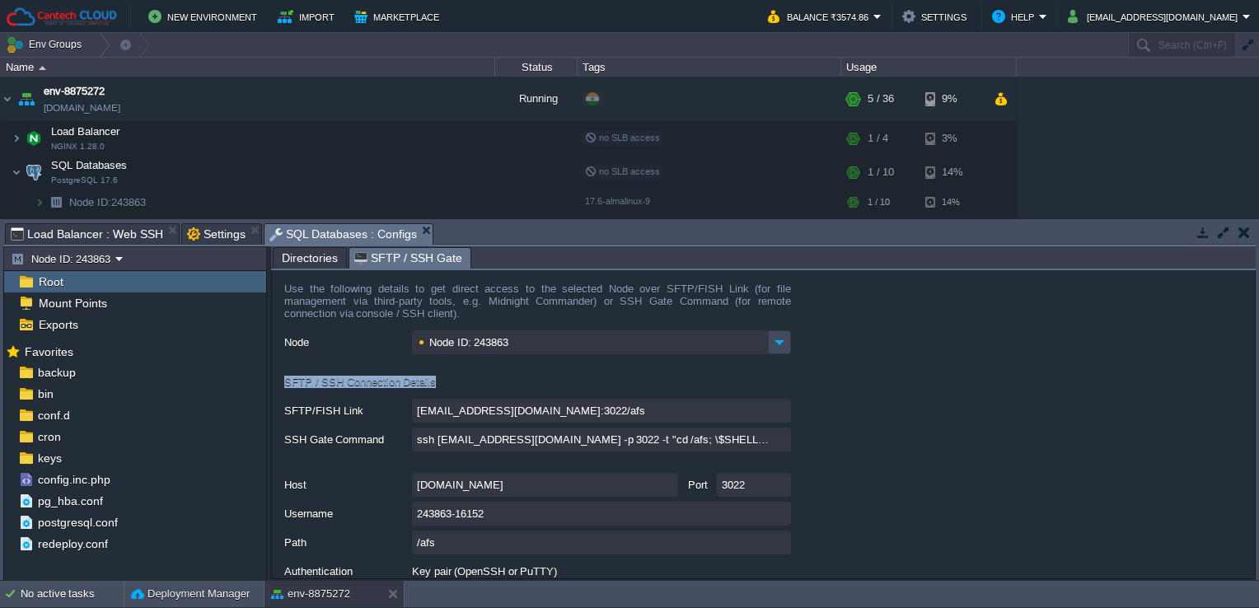
click at [504, 391] on form "Use the following details to get direct access to the selected Node over SFTP/F…" at bounding box center [763, 424] width 983 height 308
drag, startPoint x: 504, startPoint y: 391, endPoint x: 481, endPoint y: 379, distance: 25.8
click at [481, 379] on div "SFTP / SSH Connection Details" at bounding box center [537, 379] width 507 height 40
drag, startPoint x: 451, startPoint y: 381, endPoint x: 280, endPoint y: 386, distance: 170.6
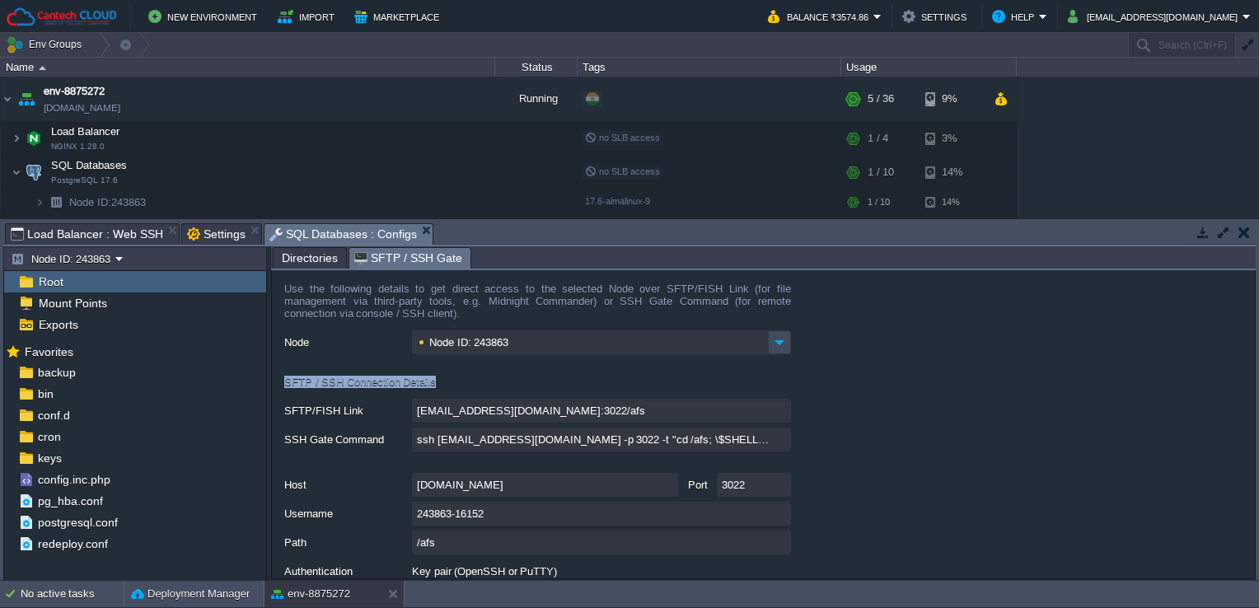
click at [280, 386] on form "Use the following details to get direct access to the selected Node over SFTP/F…" at bounding box center [763, 424] width 983 height 308
click at [472, 386] on div "SFTP / SSH Connection Details" at bounding box center [537, 379] width 507 height 40
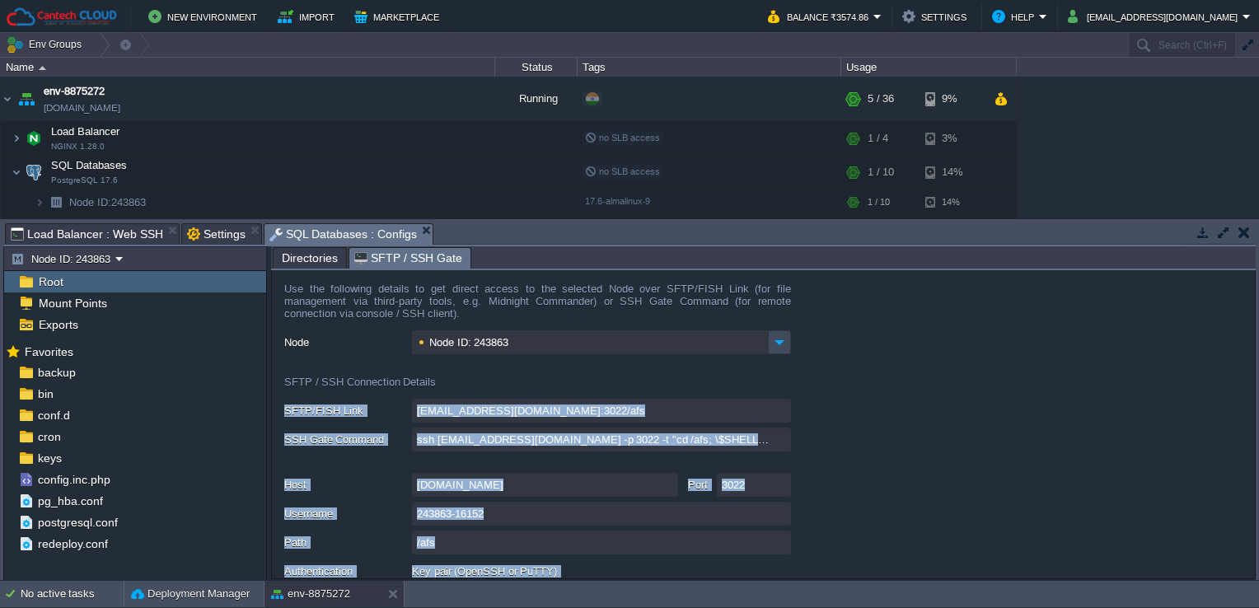
drag, startPoint x: 457, startPoint y: 379, endPoint x: 269, endPoint y: 386, distance: 188.8
click at [269, 386] on div "Node ID: 243863 Root Mount Points Exports Mark the most frequently used files a…" at bounding box center [629, 413] width 1252 height 334
drag, startPoint x: 269, startPoint y: 386, endPoint x: 461, endPoint y: 383, distance: 192.0
click at [461, 383] on div "SFTP / SSH Connection Details" at bounding box center [537, 379] width 507 height 40
click at [894, 403] on div "[EMAIL_ADDRESS][DOMAIN_NAME]:3022/afs" at bounding box center [769, 412] width 971 height 26
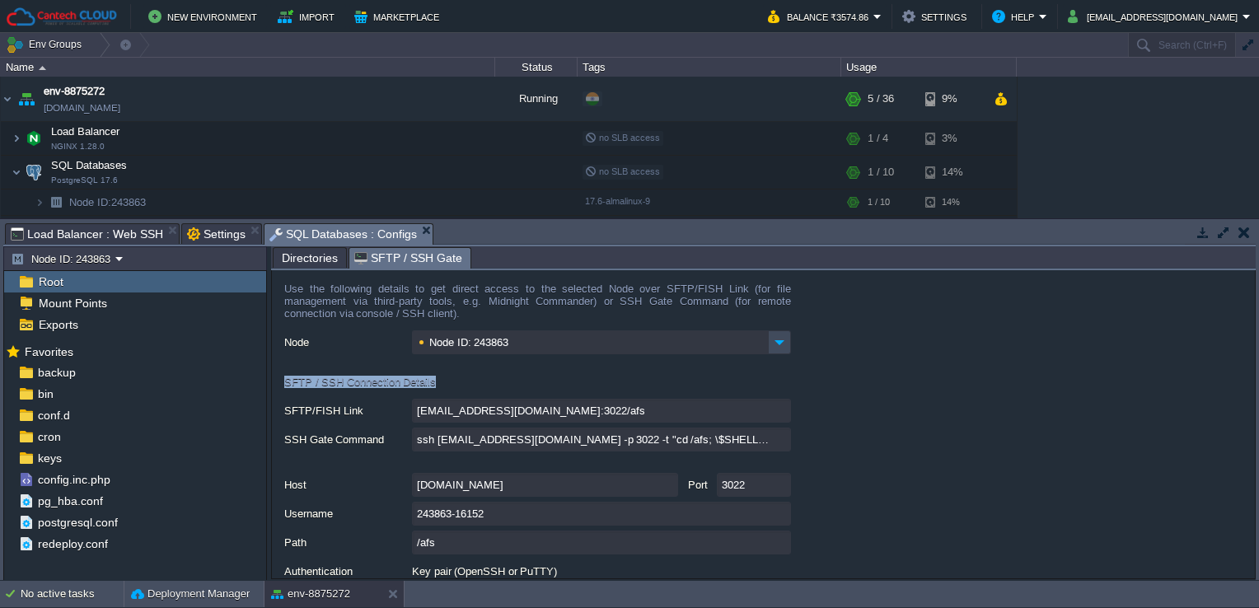
drag, startPoint x: 457, startPoint y: 381, endPoint x: 363, endPoint y: 410, distance: 98.3
click at [273, 391] on form "Use the following details to get direct access to the selected Node over SFTP/F…" at bounding box center [763, 424] width 983 height 308
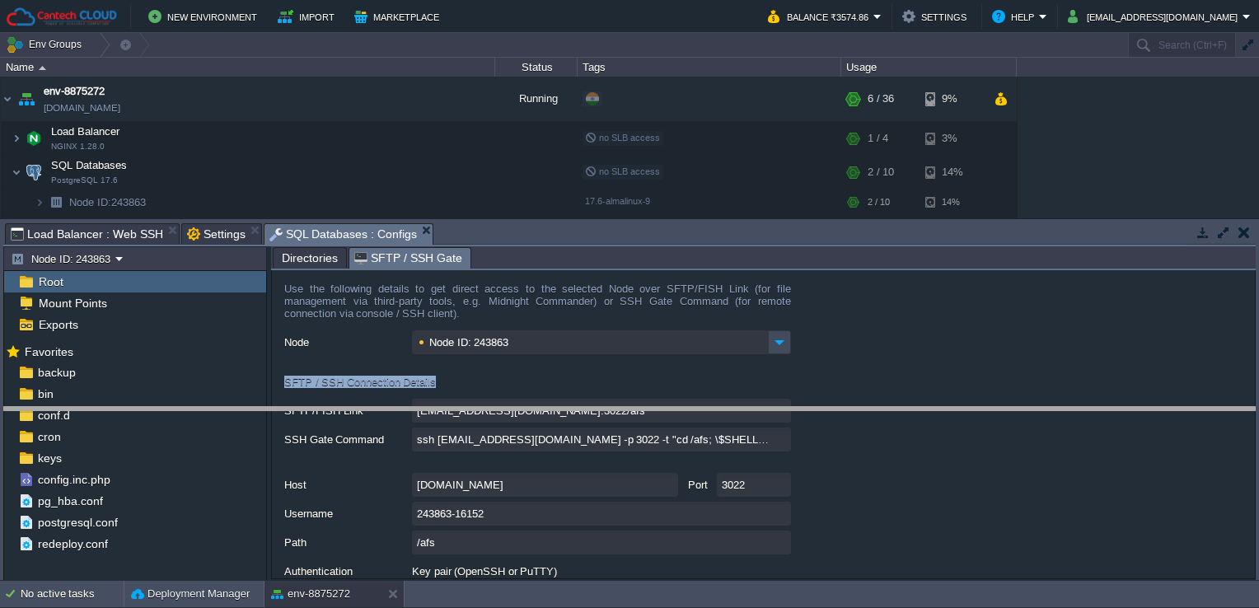
drag, startPoint x: 616, startPoint y: 239, endPoint x: 611, endPoint y: 426, distance: 187.1
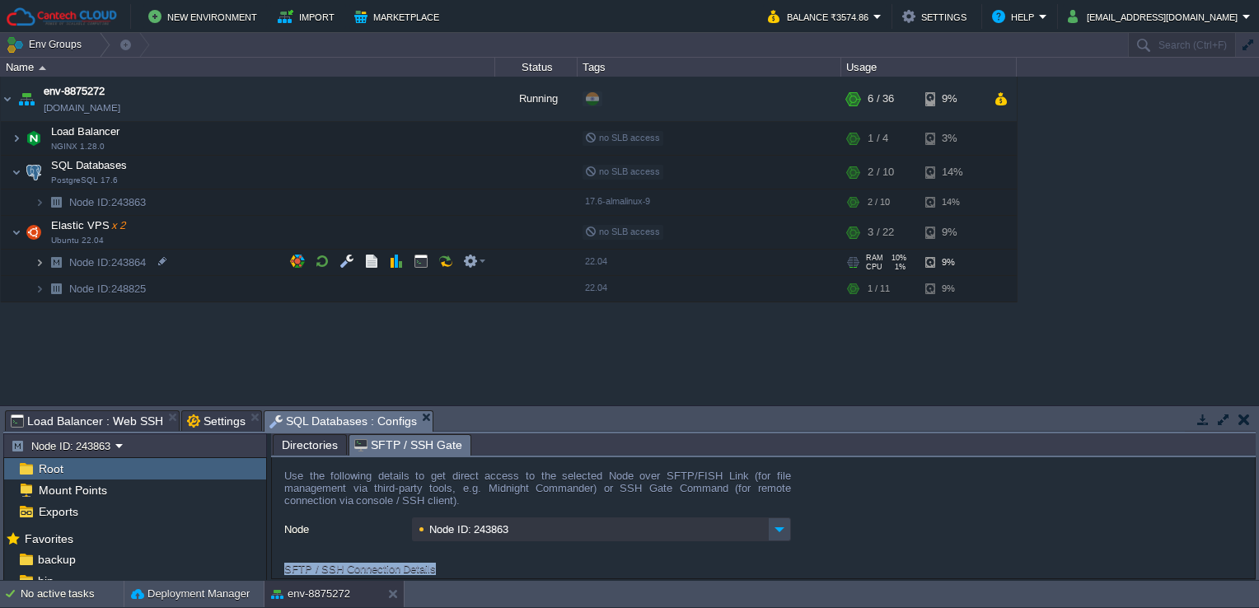
click at [35, 262] on img at bounding box center [40, 263] width 10 height 26
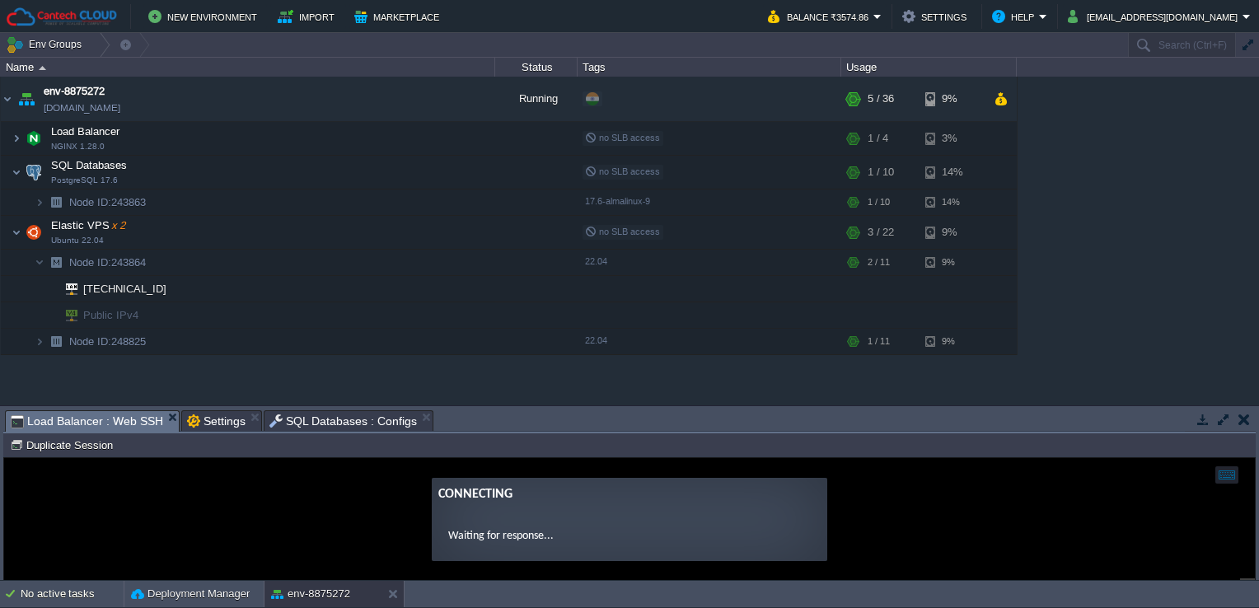
click at [144, 414] on span "Load Balancer : Web SSH" at bounding box center [87, 421] width 152 height 21
click at [339, 417] on span "SQL Databases : Configs" at bounding box center [343, 421] width 148 height 20
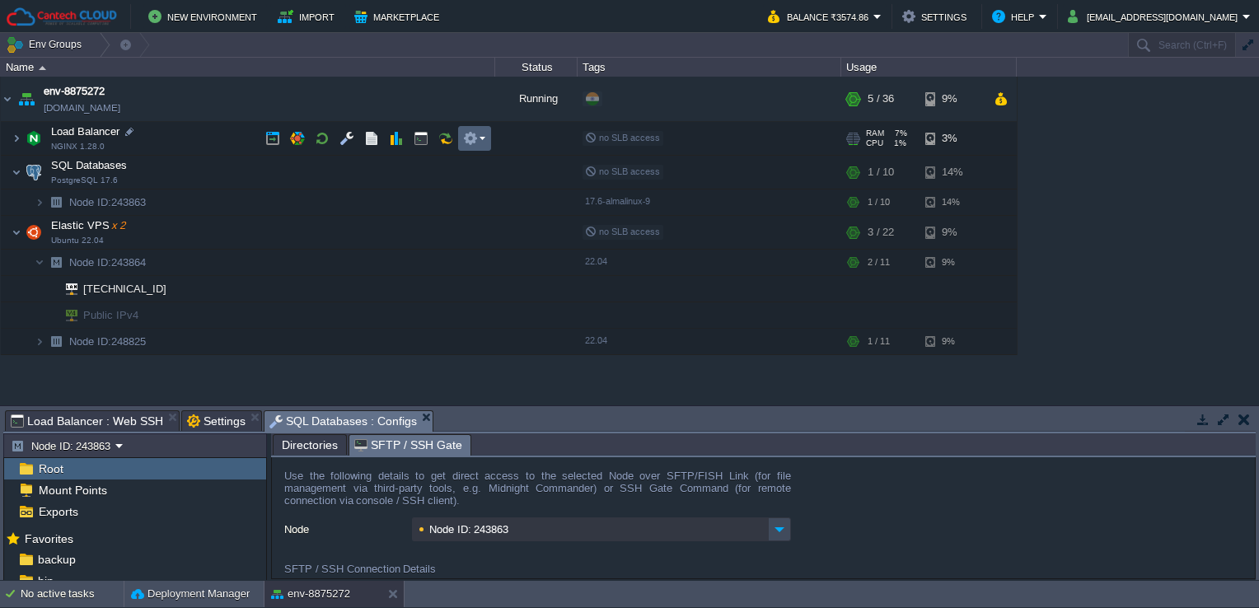
click at [475, 147] on td at bounding box center [474, 138] width 33 height 25
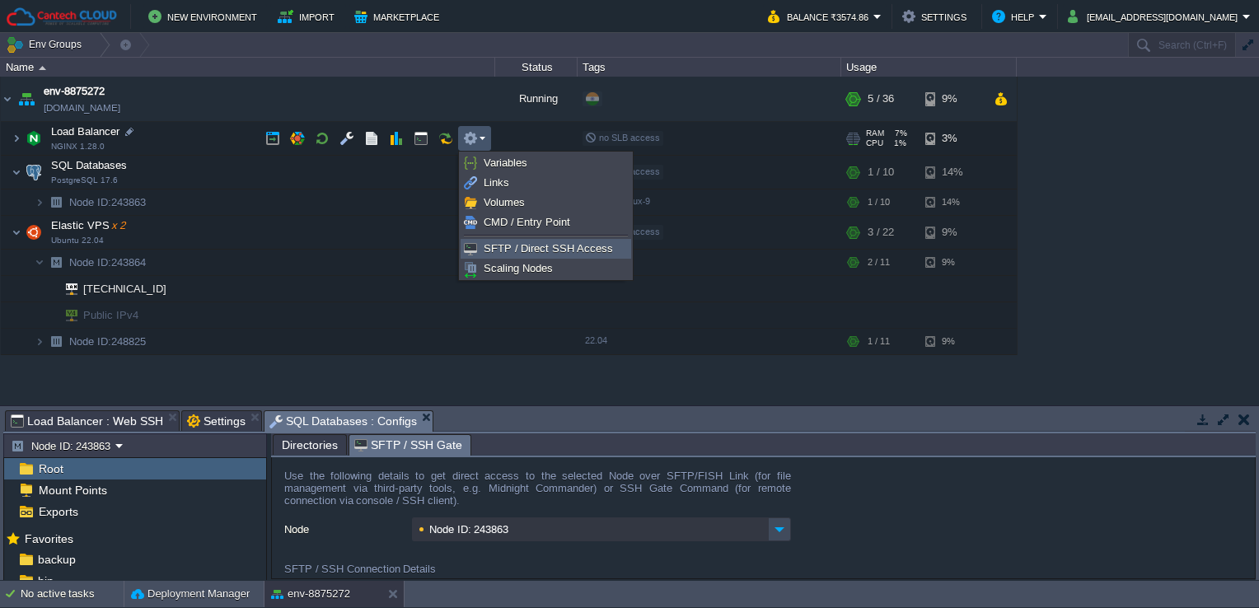
click at [491, 246] on span "SFTP / Direct SSH Access" at bounding box center [548, 248] width 129 height 12
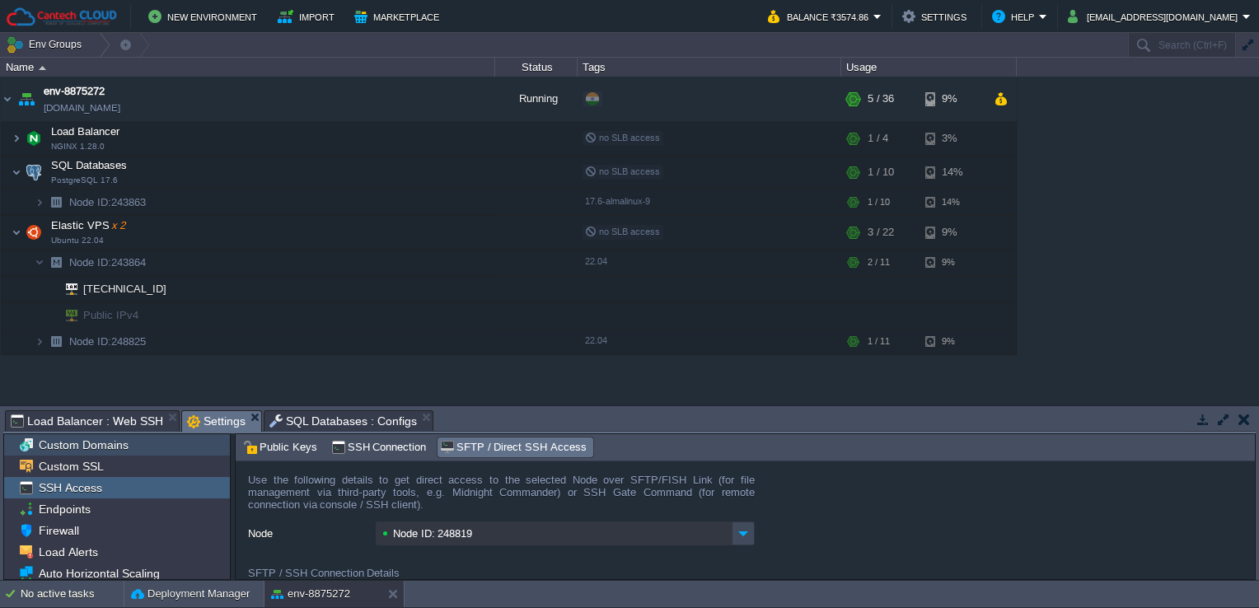
click at [64, 442] on span "Custom Domains" at bounding box center [83, 444] width 96 height 15
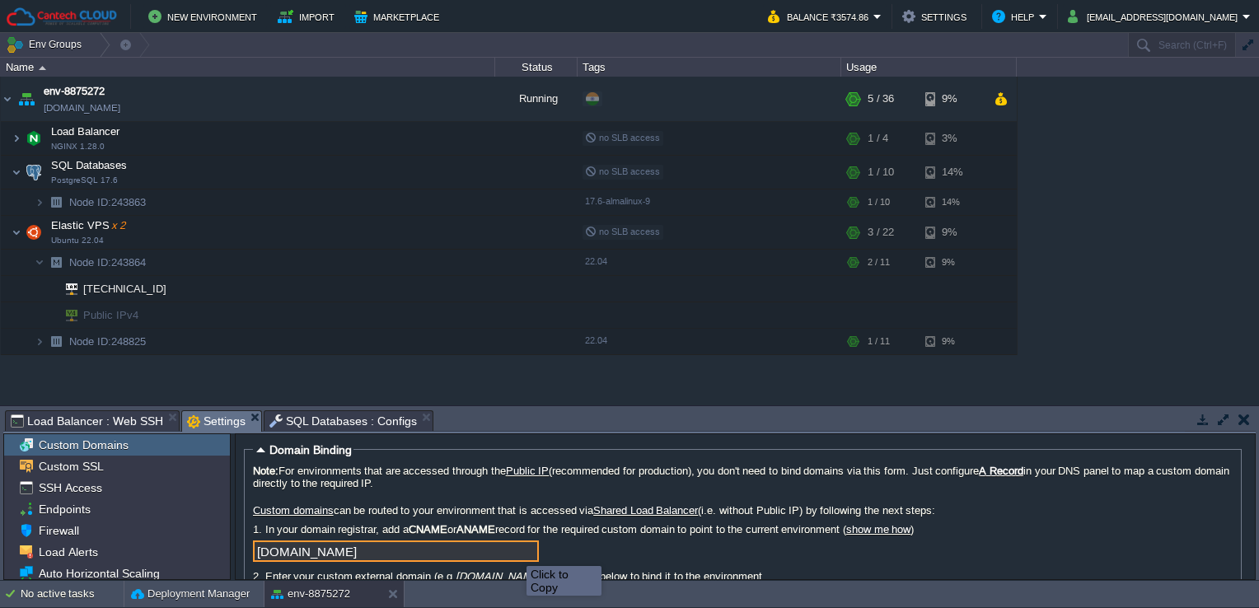
click at [524, 554] on input "[DOMAIN_NAME]" at bounding box center [396, 550] width 286 height 21
type textarea "[DOMAIN_NAME]"
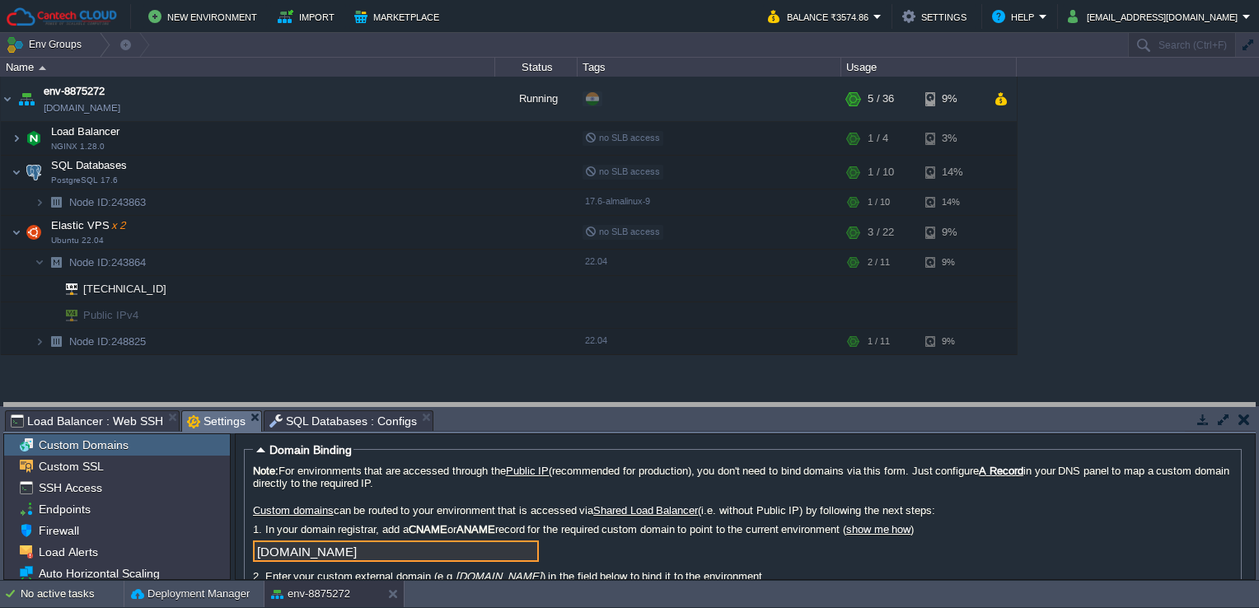
drag, startPoint x: 541, startPoint y: 423, endPoint x: 662, endPoint y: 423, distance: 121.1
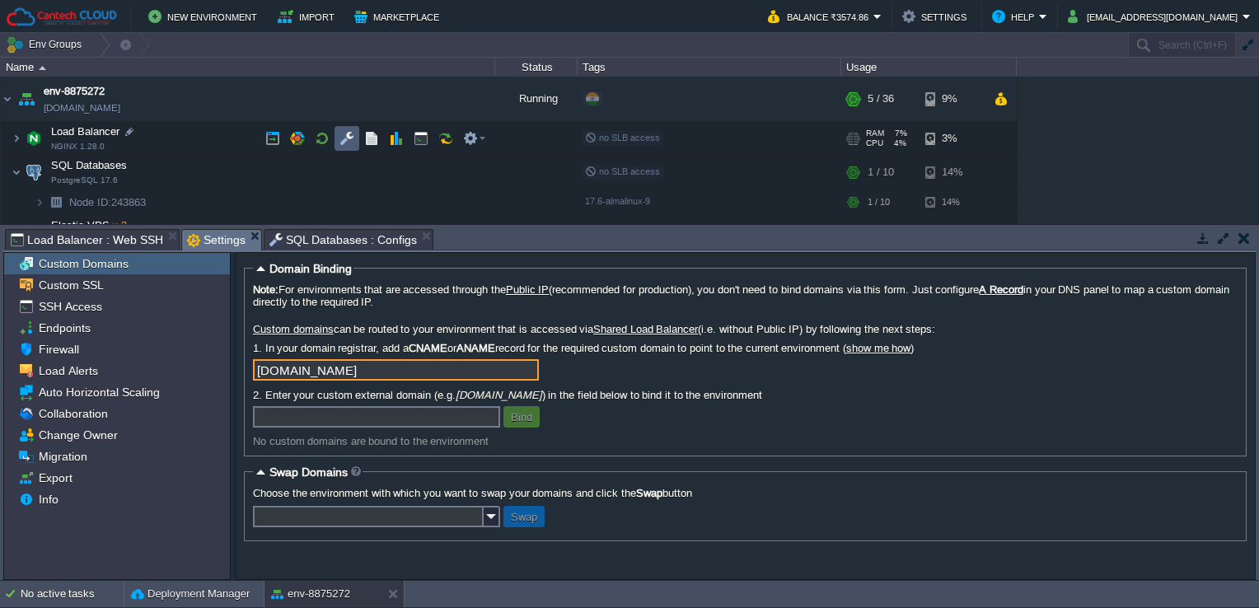
click at [349, 137] on button "button" at bounding box center [346, 138] width 15 height 15
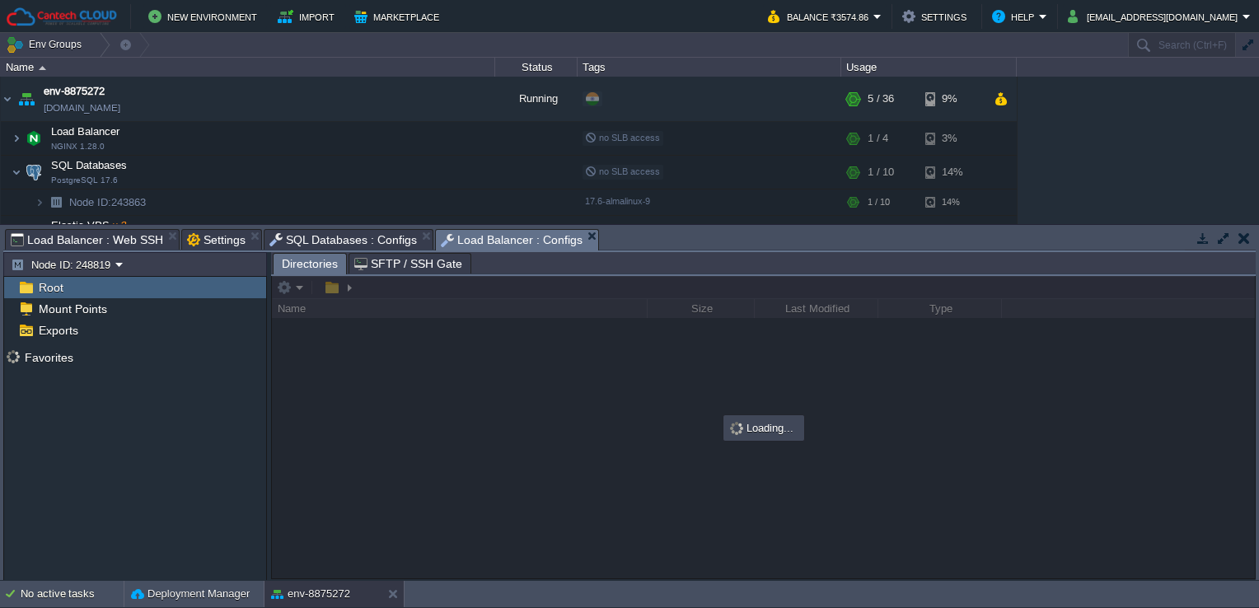
click at [405, 270] on span "SFTP / SSH Gate" at bounding box center [408, 264] width 108 height 20
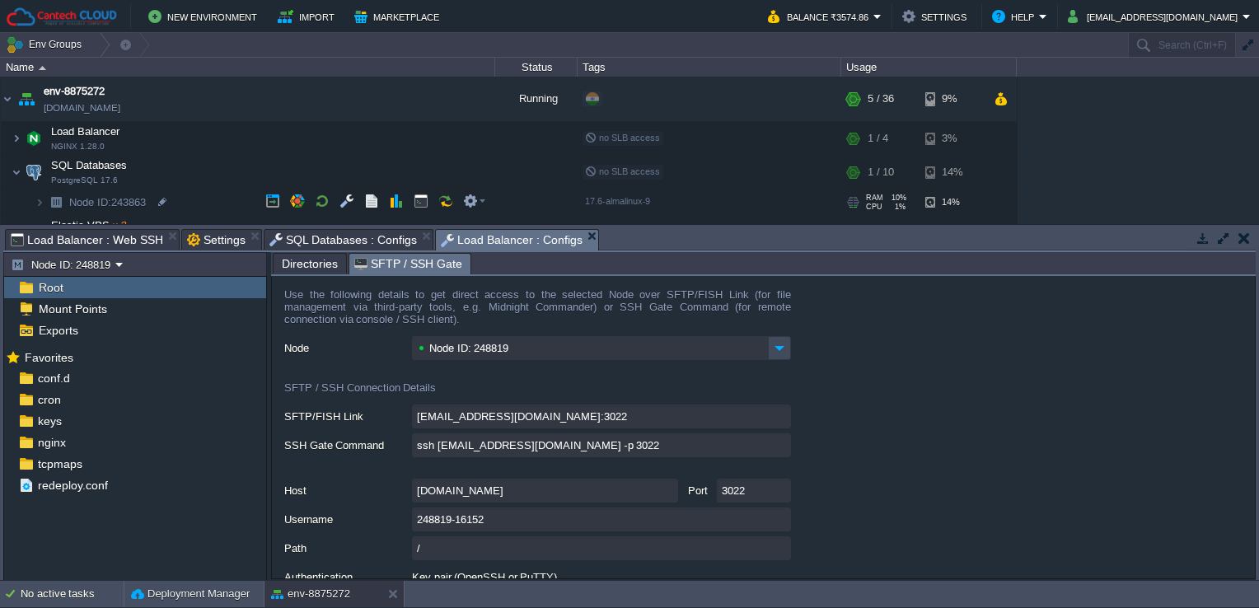
drag, startPoint x: 672, startPoint y: 277, endPoint x: 662, endPoint y: 189, distance: 88.0
click at [662, 189] on div "Env Groups Search (Ctrl+F) auto-gen Name Status Tags Usage env-8875272 [DOMAIN_…" at bounding box center [629, 307] width 1259 height 548
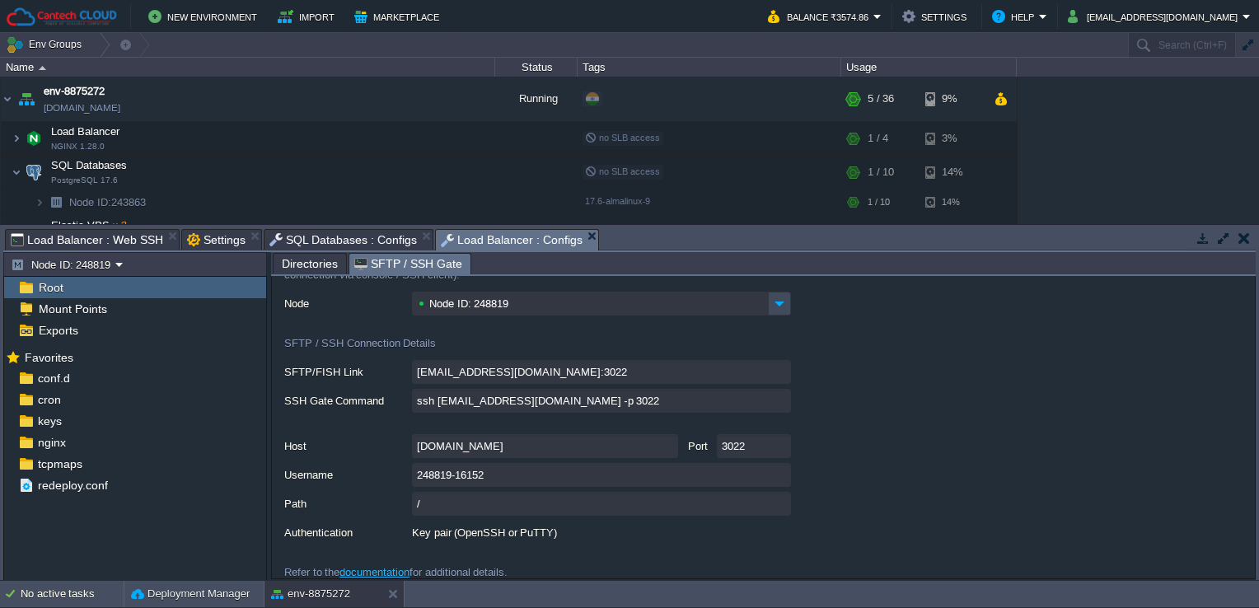
scroll to position [57, 0]
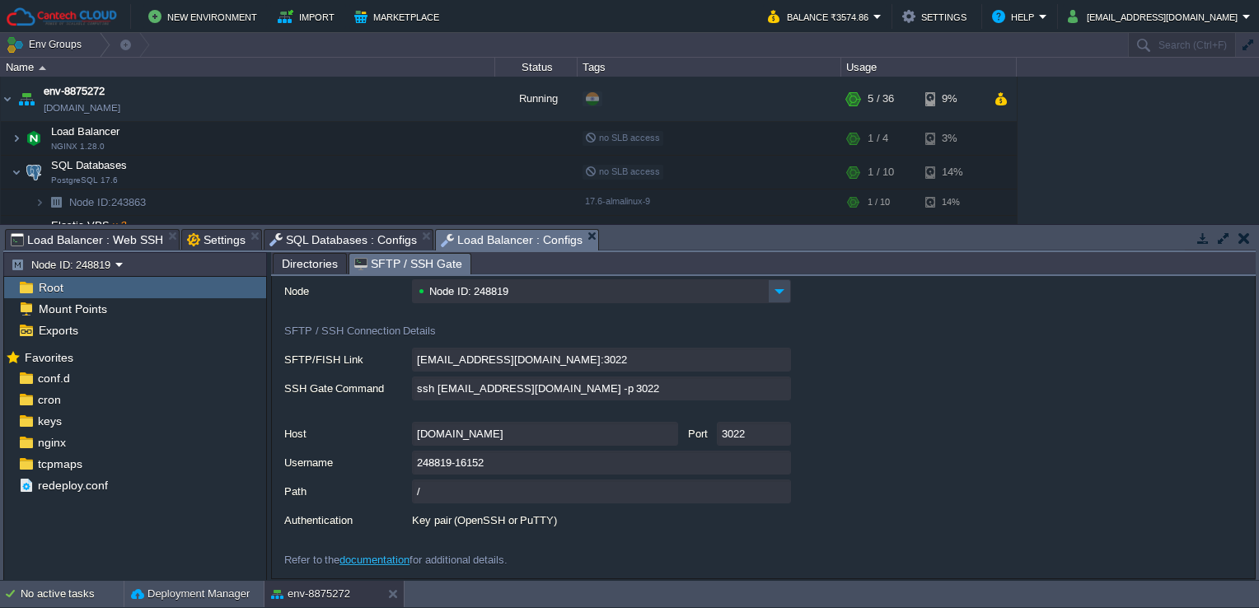
type input "[EMAIL_ADDRESS][DOMAIN_NAME]:3022/afs"
type input "ssh [EMAIL_ADDRESS][DOMAIN_NAME] -p 3022 -t "cd /afs; \$SHELL --login""
type input "/afs"
click at [672, 433] on input "[DOMAIN_NAME]" at bounding box center [545, 434] width 266 height 24
type textarea "[DOMAIN_NAME]"
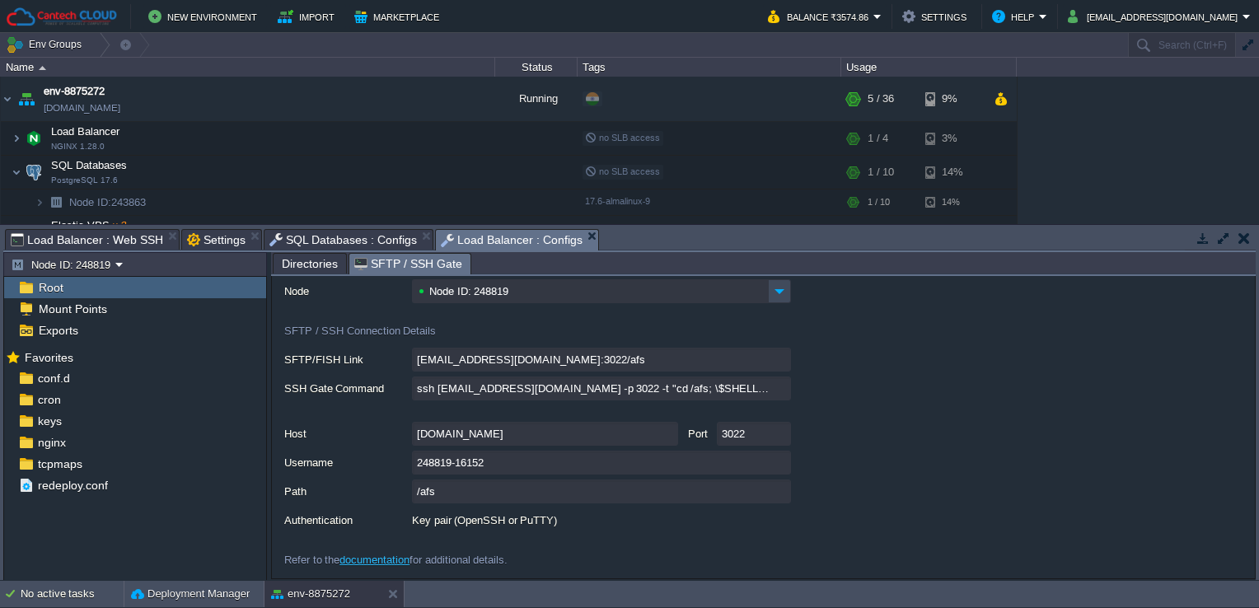
click at [365, 440] on label "Host" at bounding box center [347, 432] width 126 height 21
click at [412, 440] on input "[DOMAIN_NAME]" at bounding box center [545, 434] width 266 height 24
drag, startPoint x: 279, startPoint y: 433, endPoint x: 507, endPoint y: 470, distance: 230.3
click at [507, 470] on form "Use the following details to get direct access to the selected Node over SFTP/F…" at bounding box center [763, 427] width 983 height 302
drag, startPoint x: 507, startPoint y: 470, endPoint x: 356, endPoint y: 433, distance: 155.1
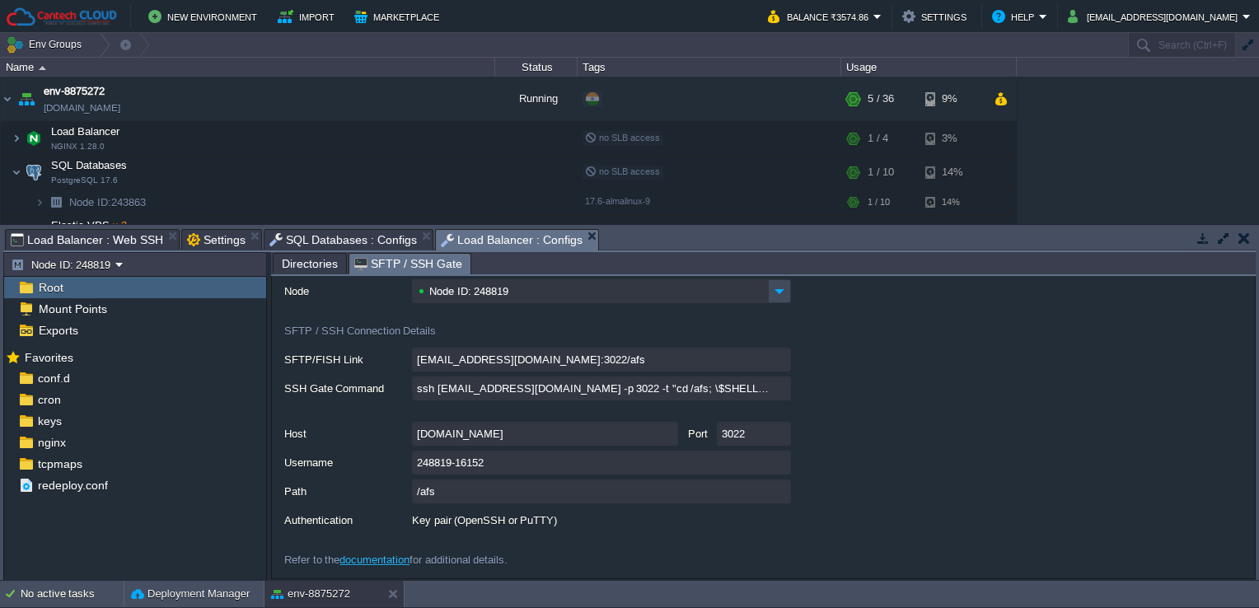
click at [356, 433] on label "Host" at bounding box center [347, 432] width 126 height 21
click at [412, 433] on input "[DOMAIN_NAME]" at bounding box center [545, 434] width 266 height 24
click at [311, 607] on html "New Environment Import Marketplace Bonus ₹0.00 Upgrade Account Balance ₹3574.86…" at bounding box center [629, 304] width 1259 height 608
click at [669, 437] on input "[DOMAIN_NAME]" at bounding box center [545, 434] width 266 height 24
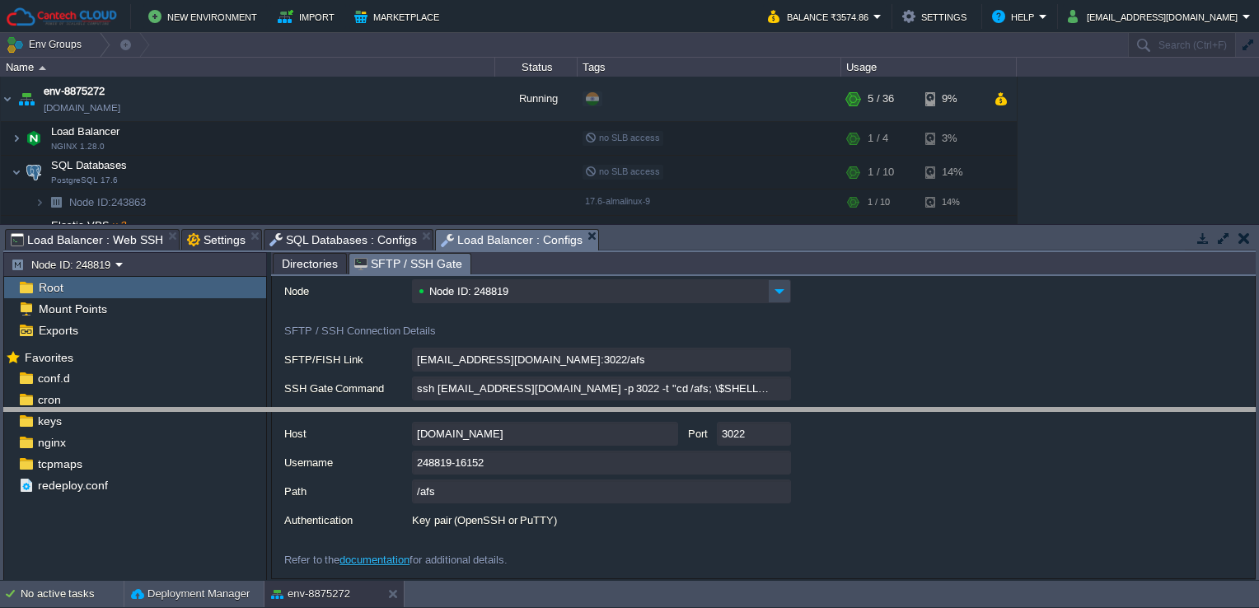
drag, startPoint x: 655, startPoint y: 244, endPoint x: 641, endPoint y: 430, distance: 186.7
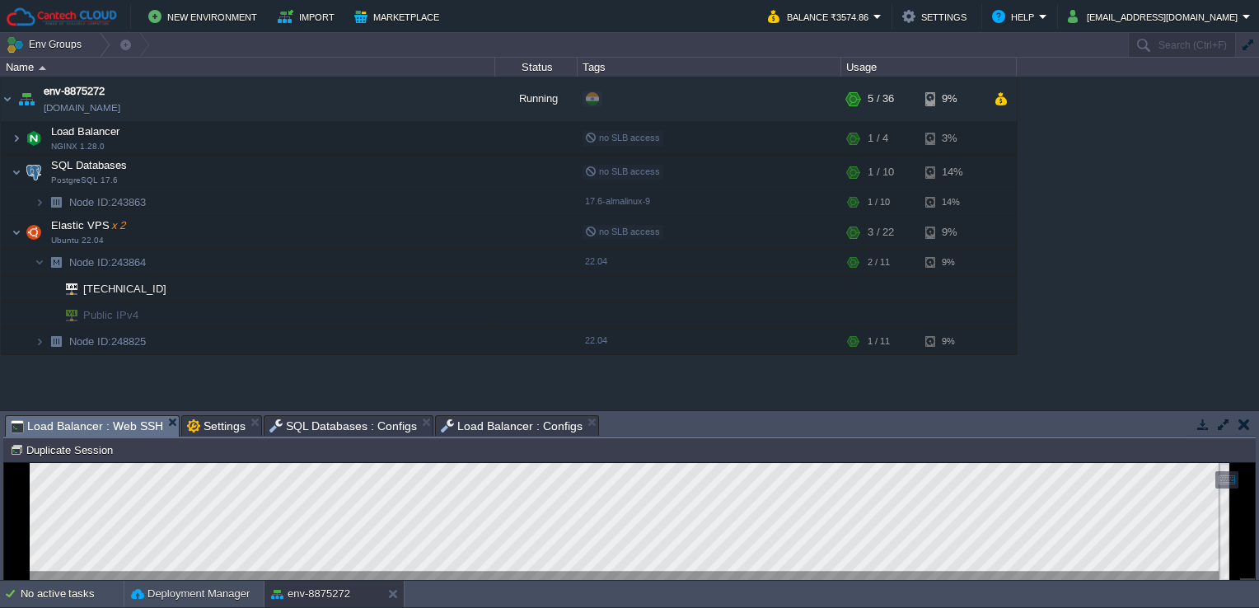
click at [136, 423] on span "Load Balancer : Web SSH" at bounding box center [87, 426] width 152 height 21
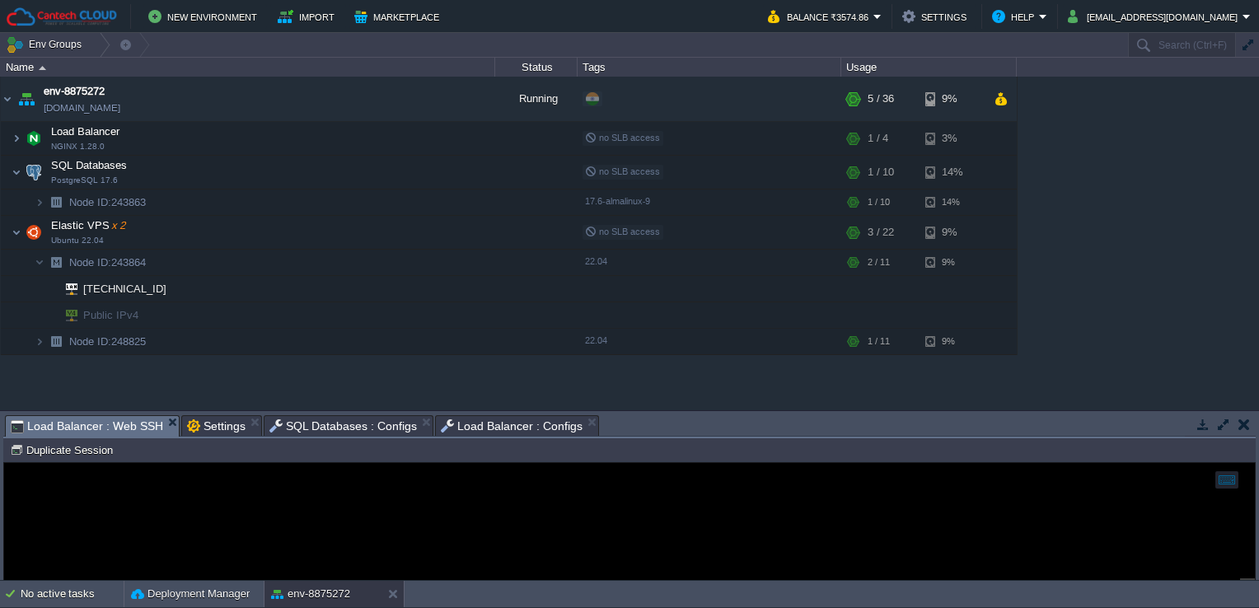
click at [461, 419] on span "Load Balancer : Configs" at bounding box center [512, 426] width 142 height 20
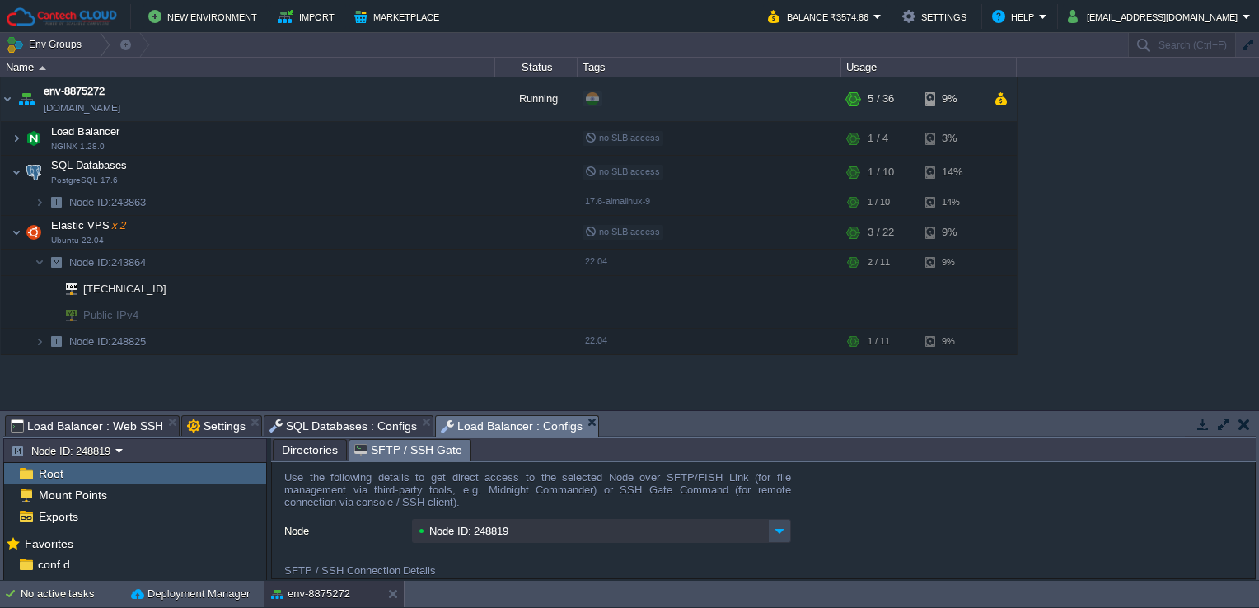
scroll to position [0, 0]
click at [420, 138] on button "button" at bounding box center [421, 138] width 15 height 15
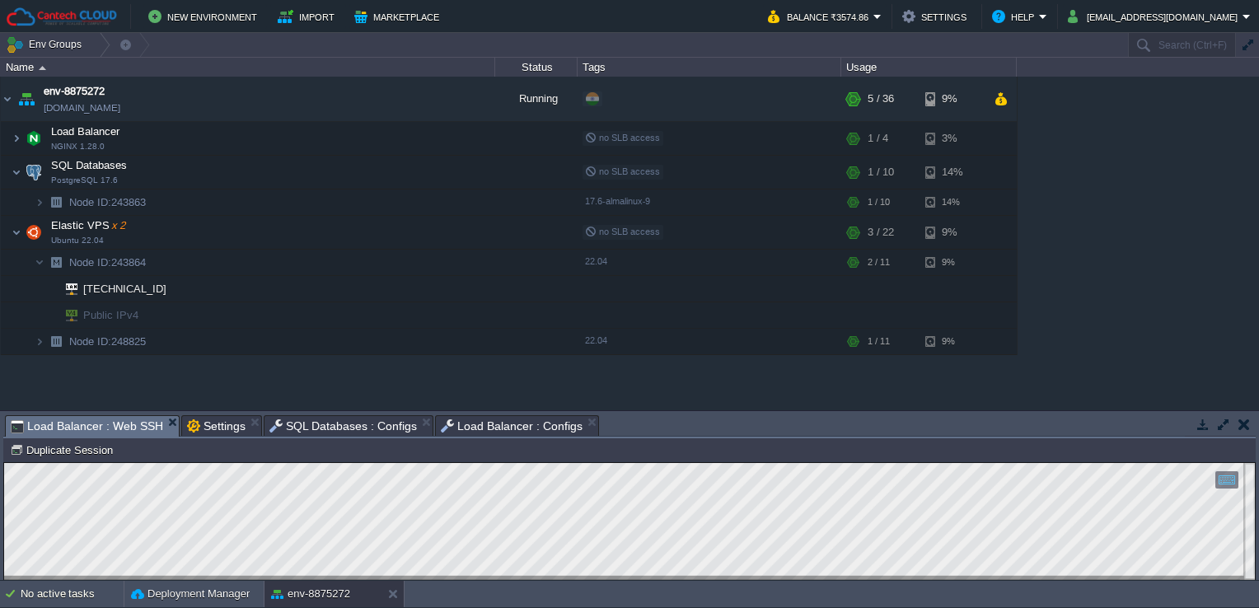
click at [617, 442] on td "Node ID: 248819 Duplicate Session" at bounding box center [629, 450] width 1249 height 20
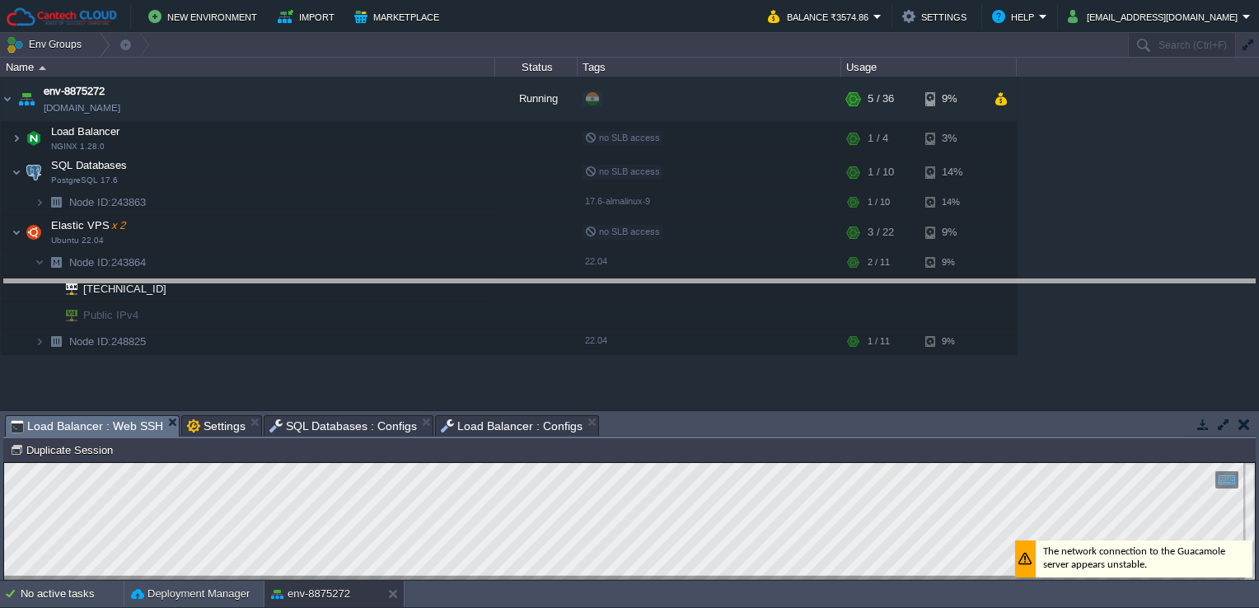
drag, startPoint x: 617, startPoint y: 423, endPoint x: 625, endPoint y: 280, distance: 143.6
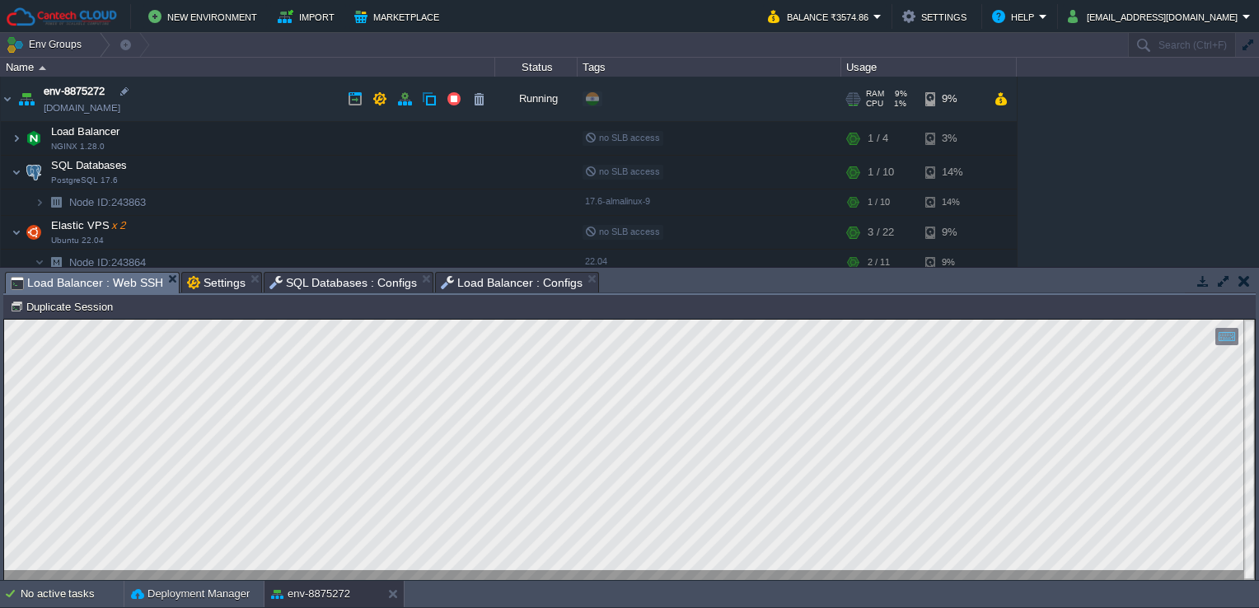
click at [197, 114] on td "env-8875272 [DOMAIN_NAME]" at bounding box center [248, 99] width 494 height 45
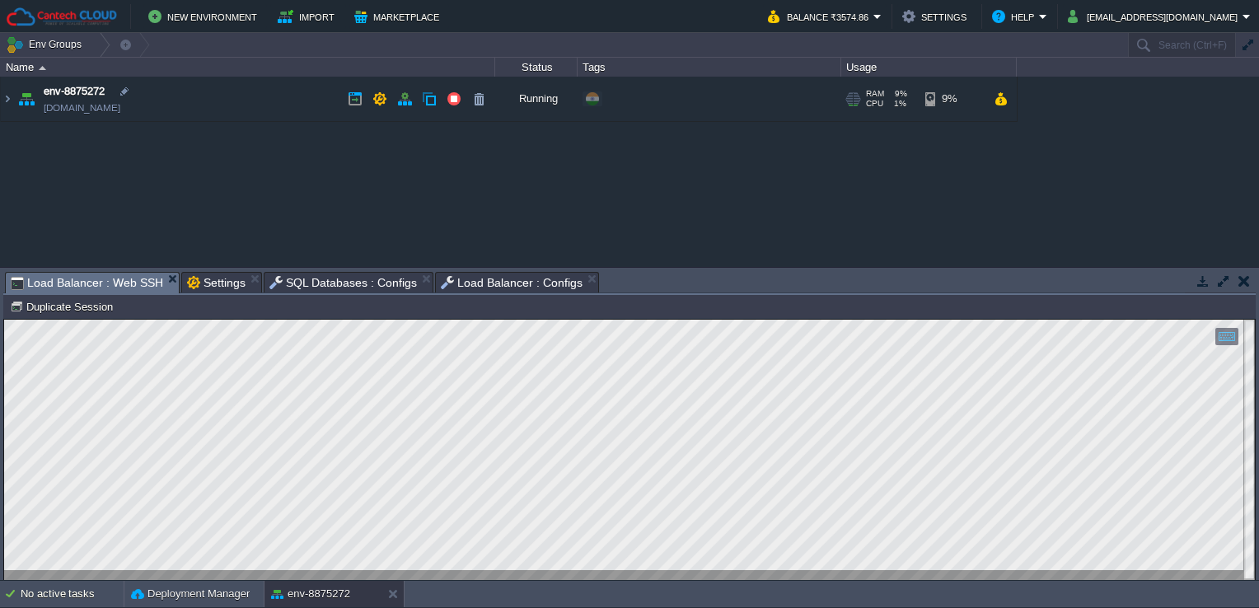
click at [197, 114] on td "env-8875272 [DOMAIN_NAME]" at bounding box center [248, 99] width 494 height 45
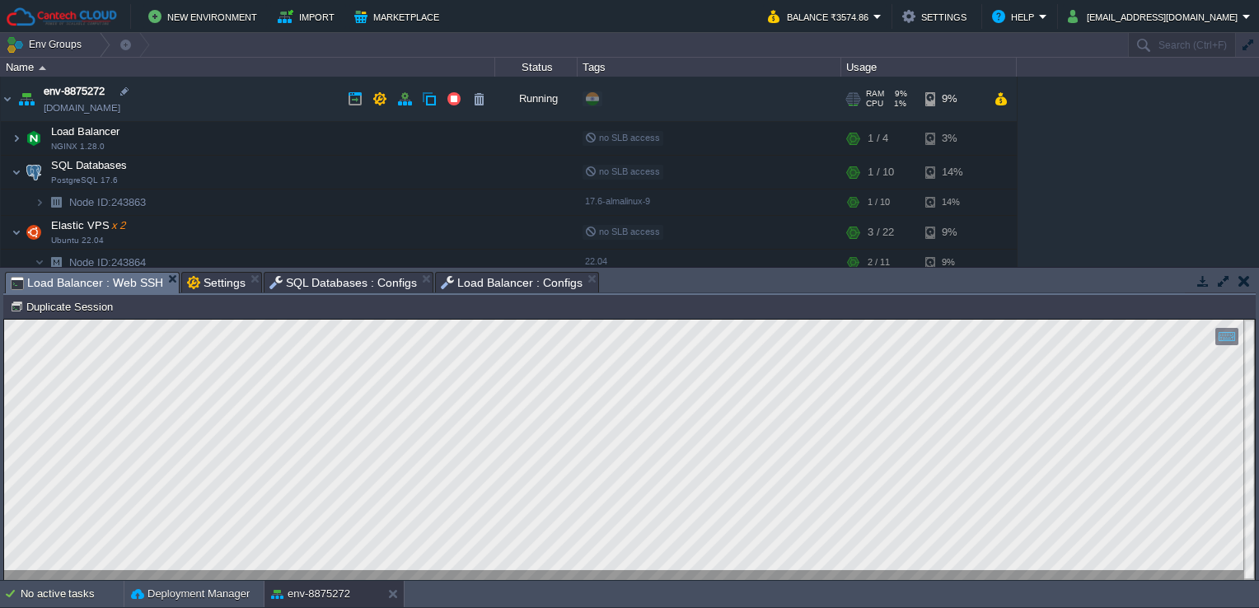
click at [192, 111] on td "env-8875272 [DOMAIN_NAME]" at bounding box center [248, 99] width 494 height 45
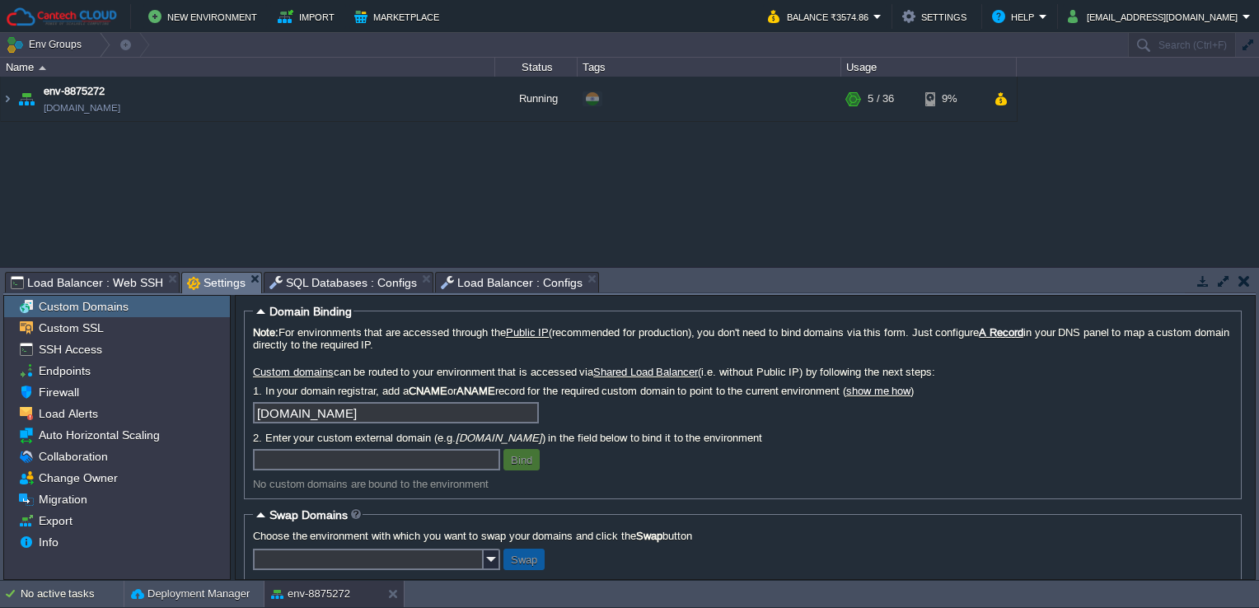
click at [207, 282] on span "Settings" at bounding box center [216, 283] width 58 height 21
click at [151, 344] on div "SSH Access" at bounding box center [117, 349] width 226 height 21
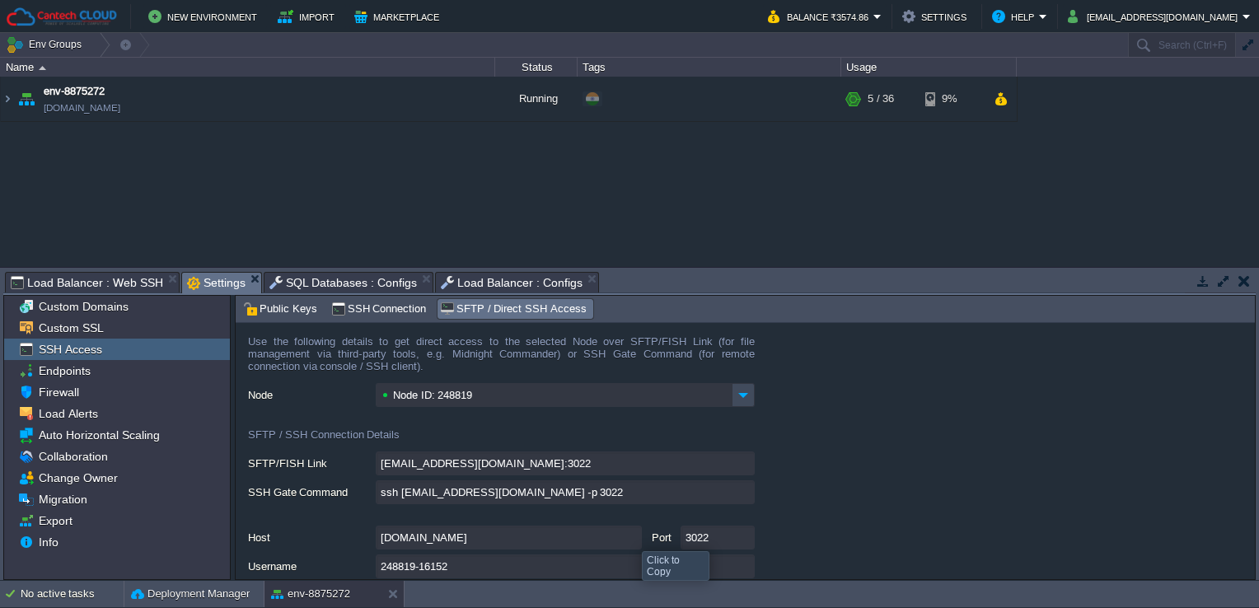
click at [629, 536] on input "[DOMAIN_NAME]" at bounding box center [509, 538] width 266 height 24
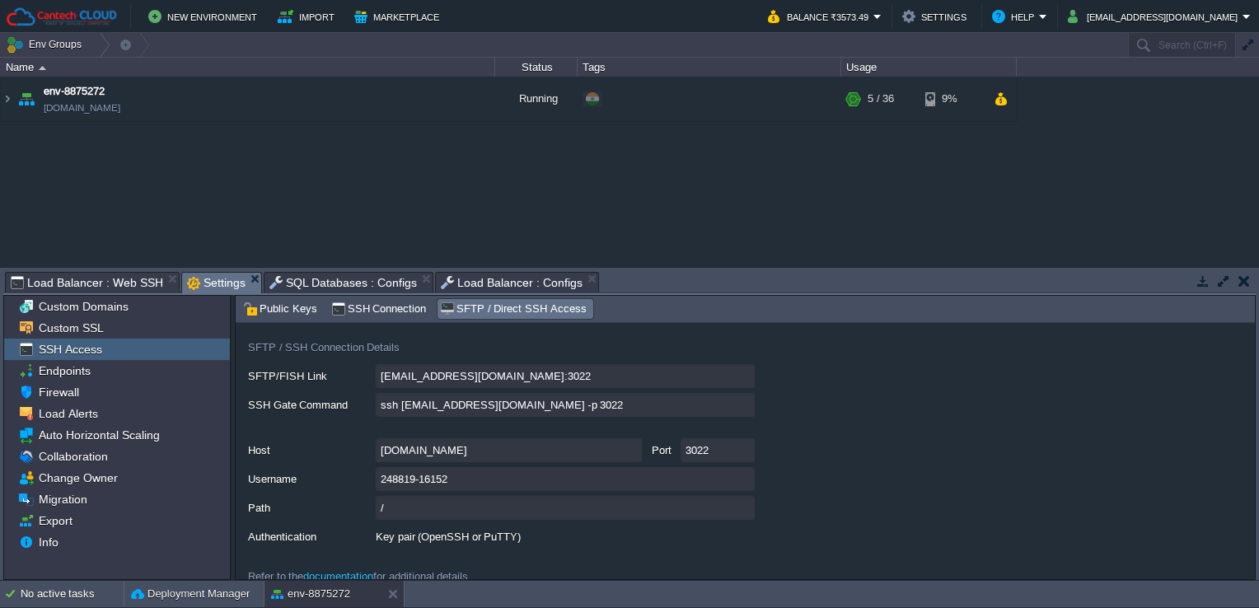
scroll to position [90, 0]
